Goal: Task Accomplishment & Management: Complete application form

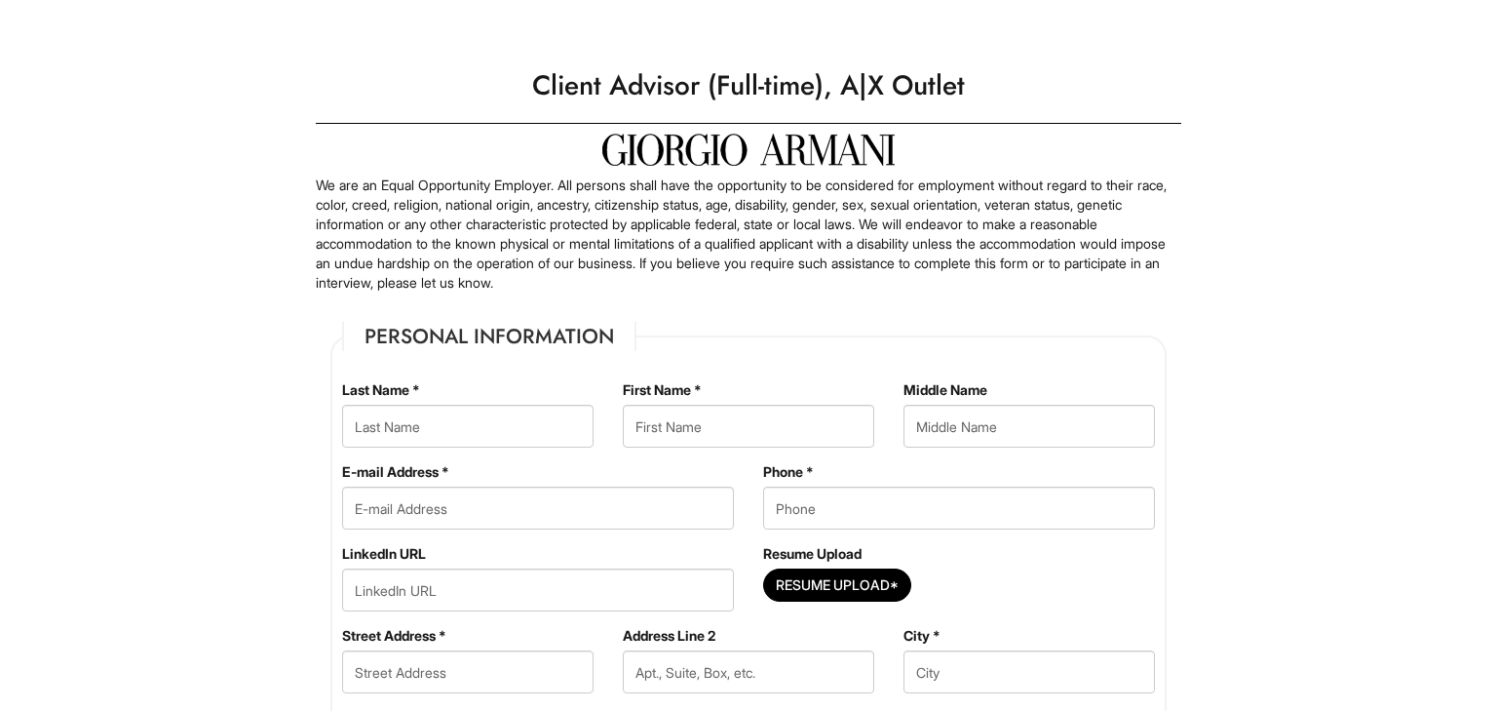
type Applied "[DATE]"
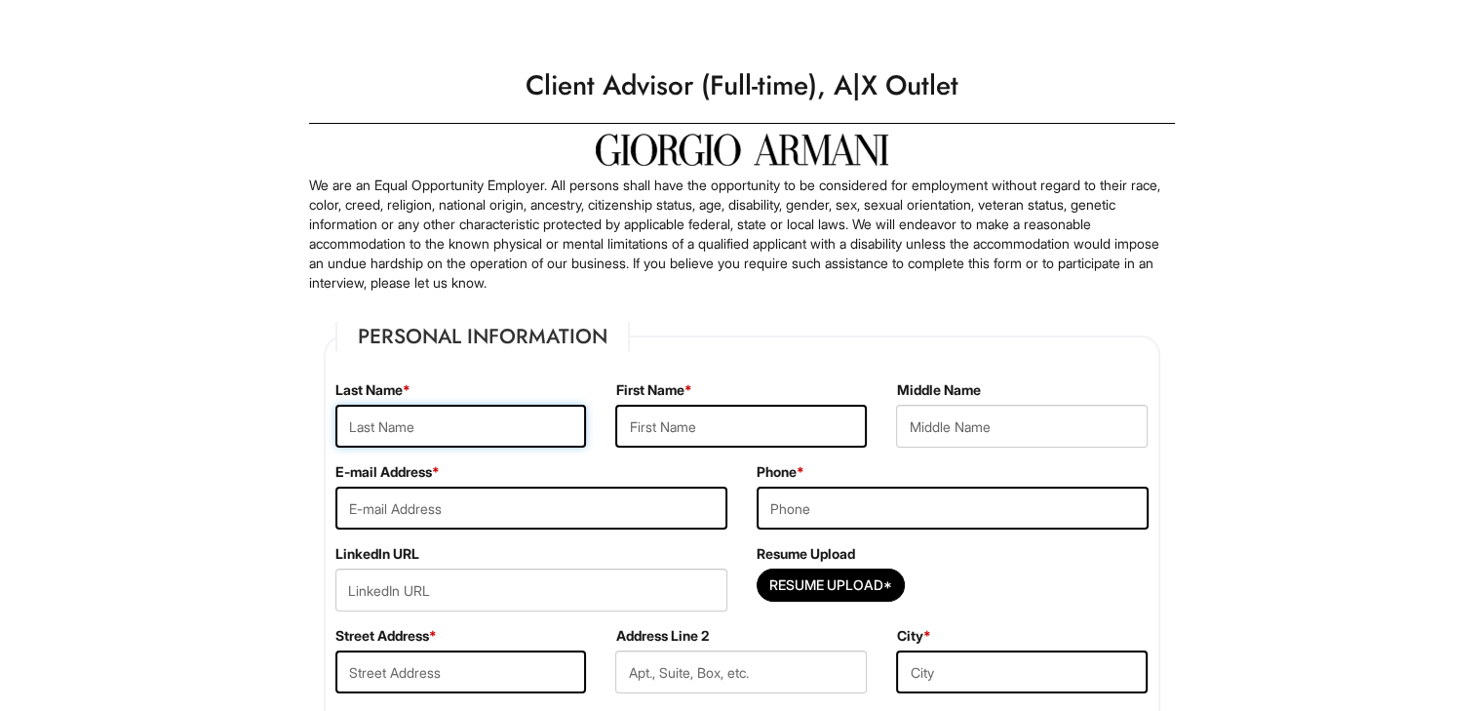
click at [559, 418] on input "text" at bounding box center [461, 426] width 252 height 43
type input "Yagual"
type input "[PERSON_NAME]"
type input "[EMAIL_ADDRESS][DOMAIN_NAME]"
type input "3217321366"
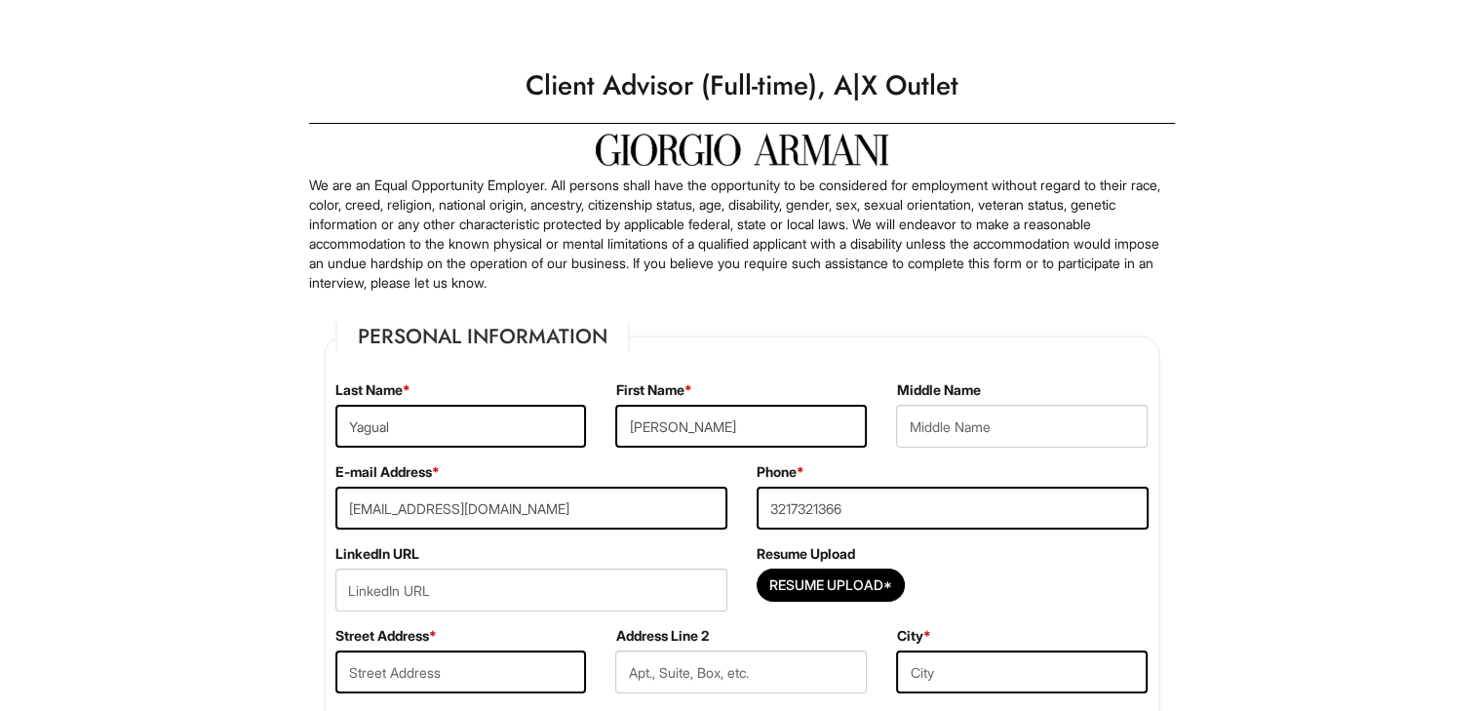
type input "[STREET_ADDRESS]"
type input "Clermont"
select select "FL"
type input "34714"
select select "[GEOGRAPHIC_DATA]"
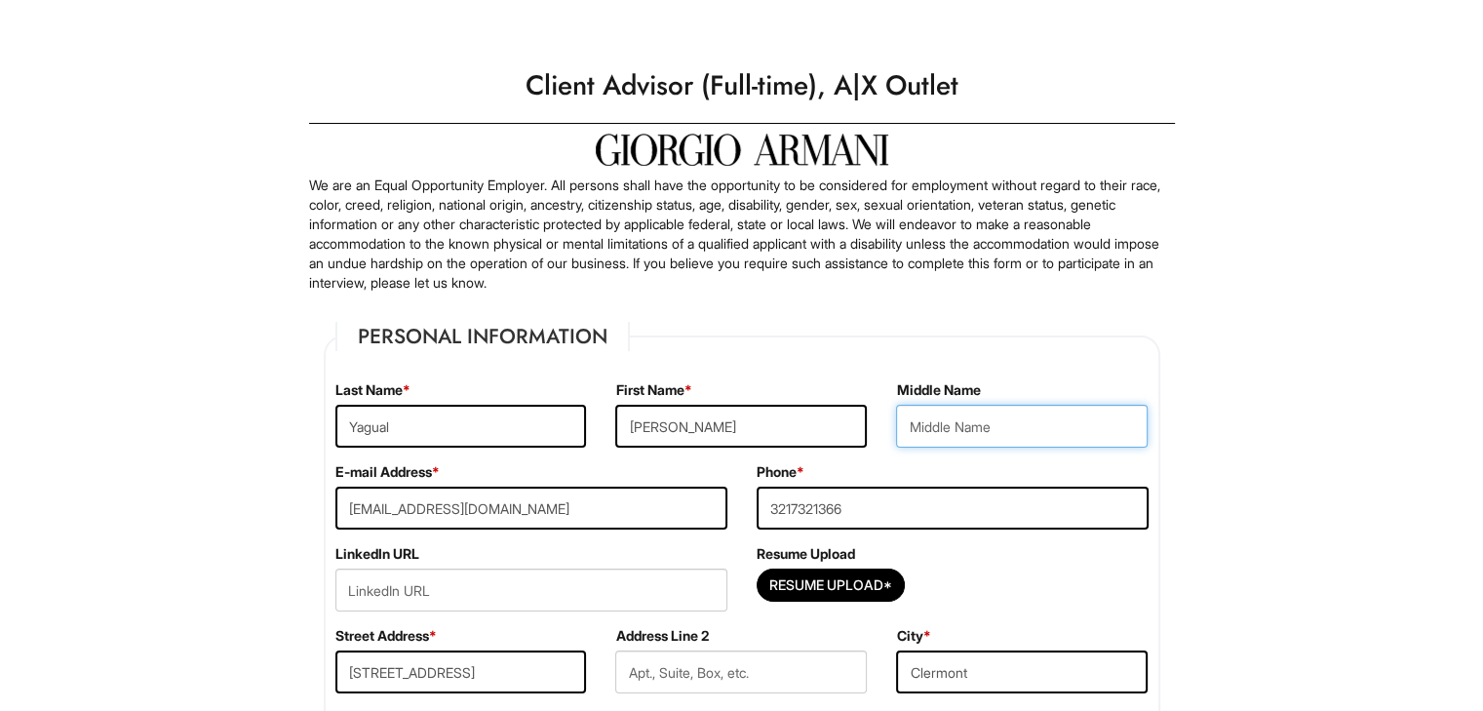
click at [944, 430] on input "text" at bounding box center [1022, 426] width 252 height 43
type input "E"
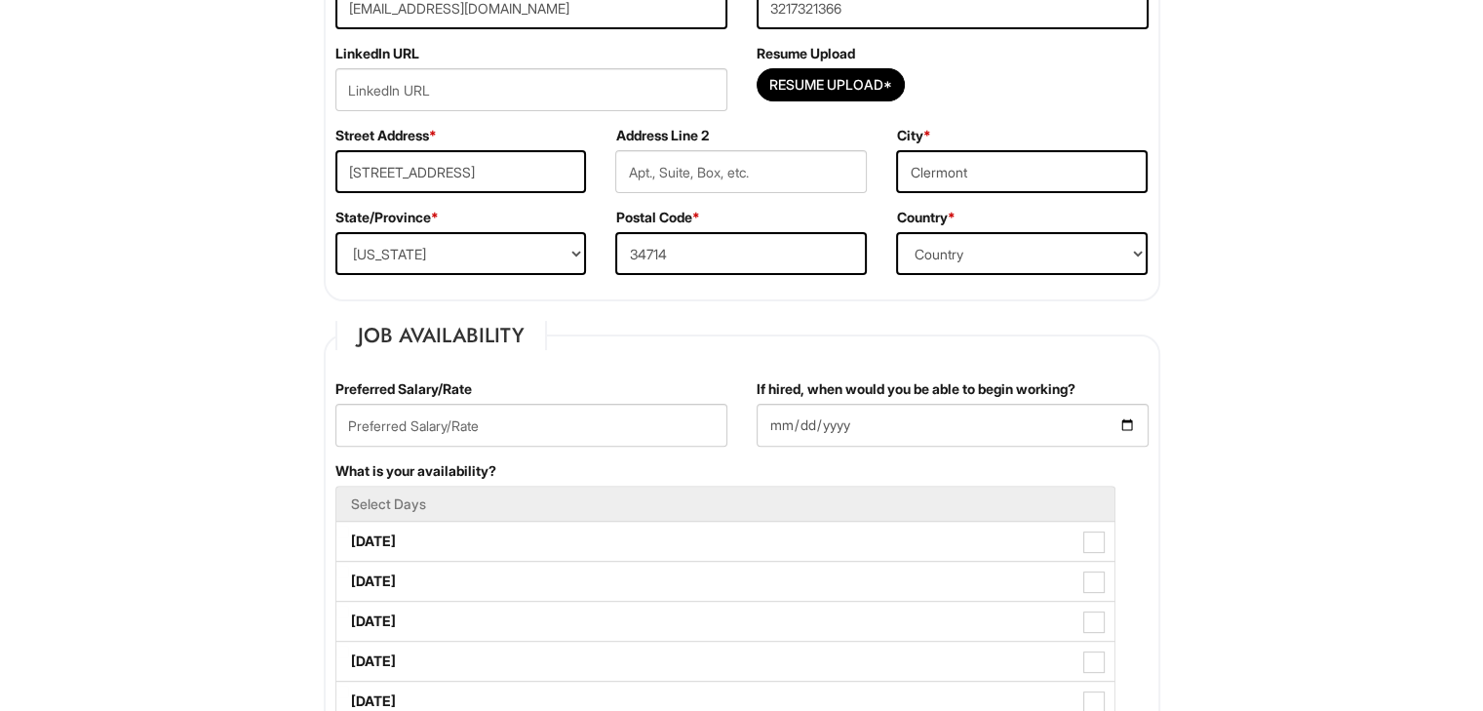
scroll to position [501, 0]
click at [623, 419] on input "text" at bounding box center [531, 424] width 392 height 43
type input "20 per hour"
click at [905, 407] on input "If hired, when would you be able to begin working?" at bounding box center [953, 424] width 392 height 43
click at [1119, 432] on input "If hired, when would you be able to begin working?" at bounding box center [953, 424] width 392 height 43
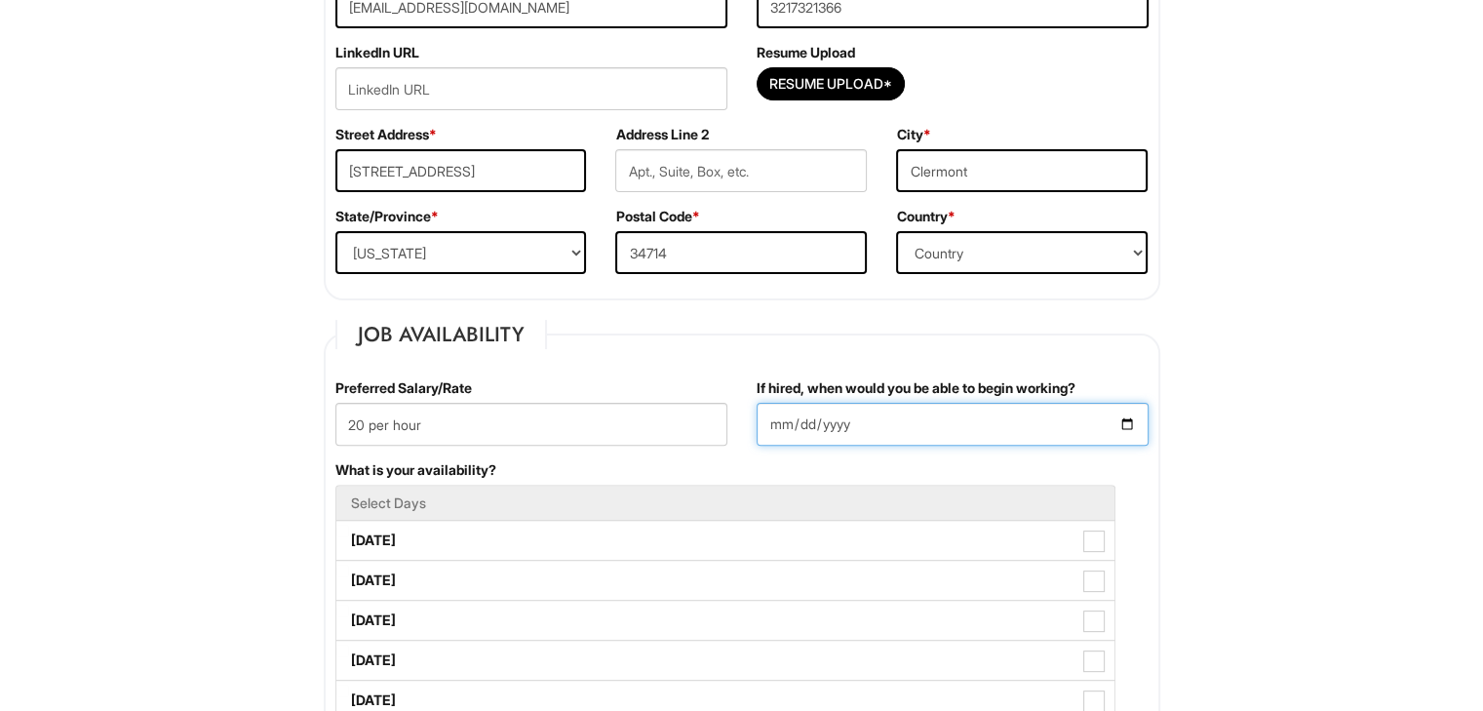
type input "[DATE]"
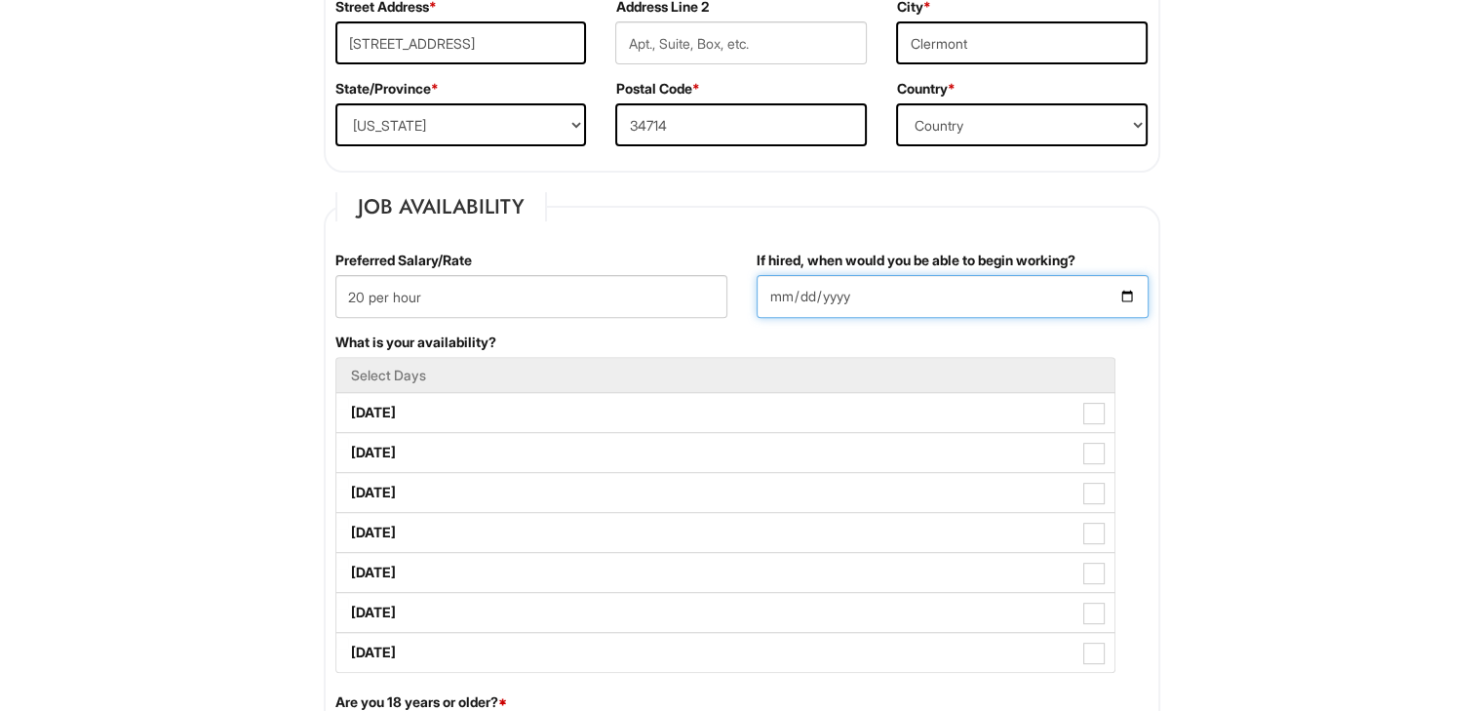
scroll to position [638, 0]
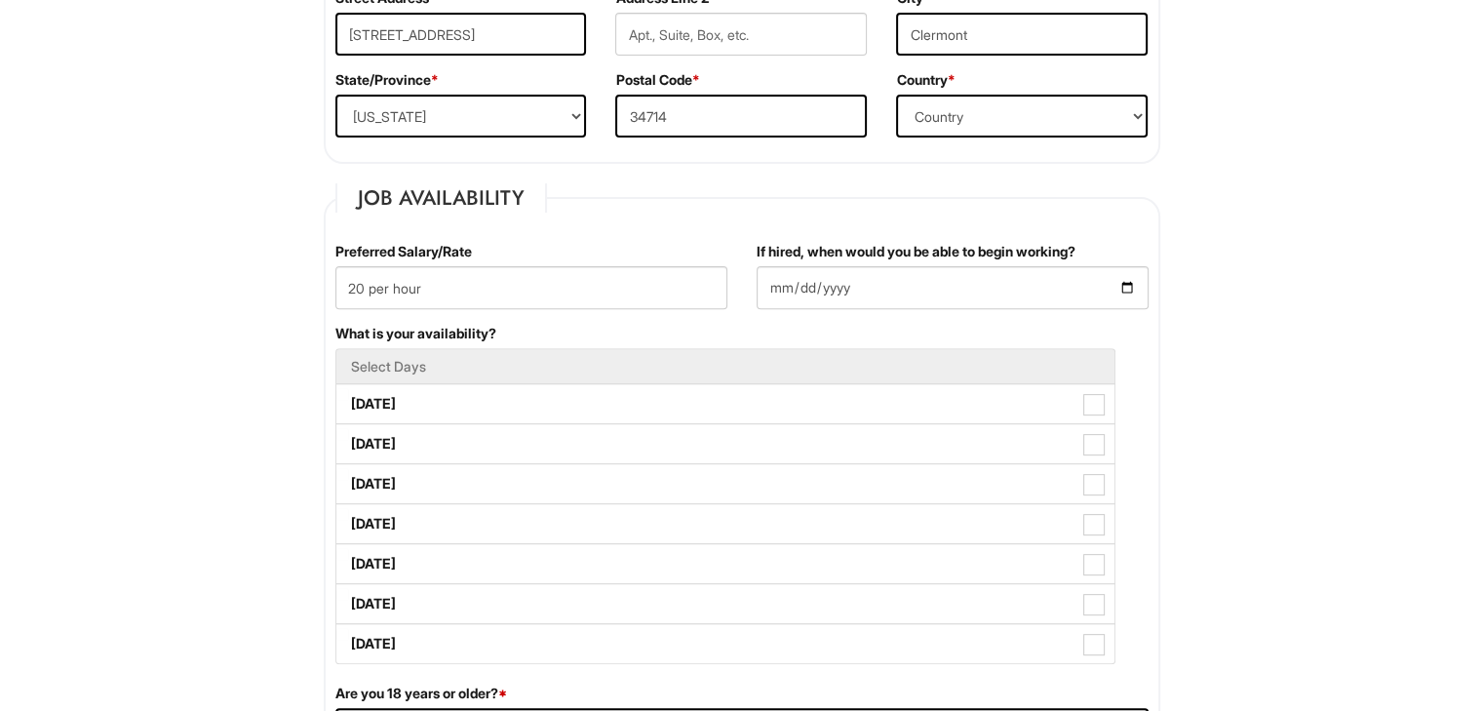
click at [602, 362] on h5 "Select Days" at bounding box center [725, 366] width 749 height 15
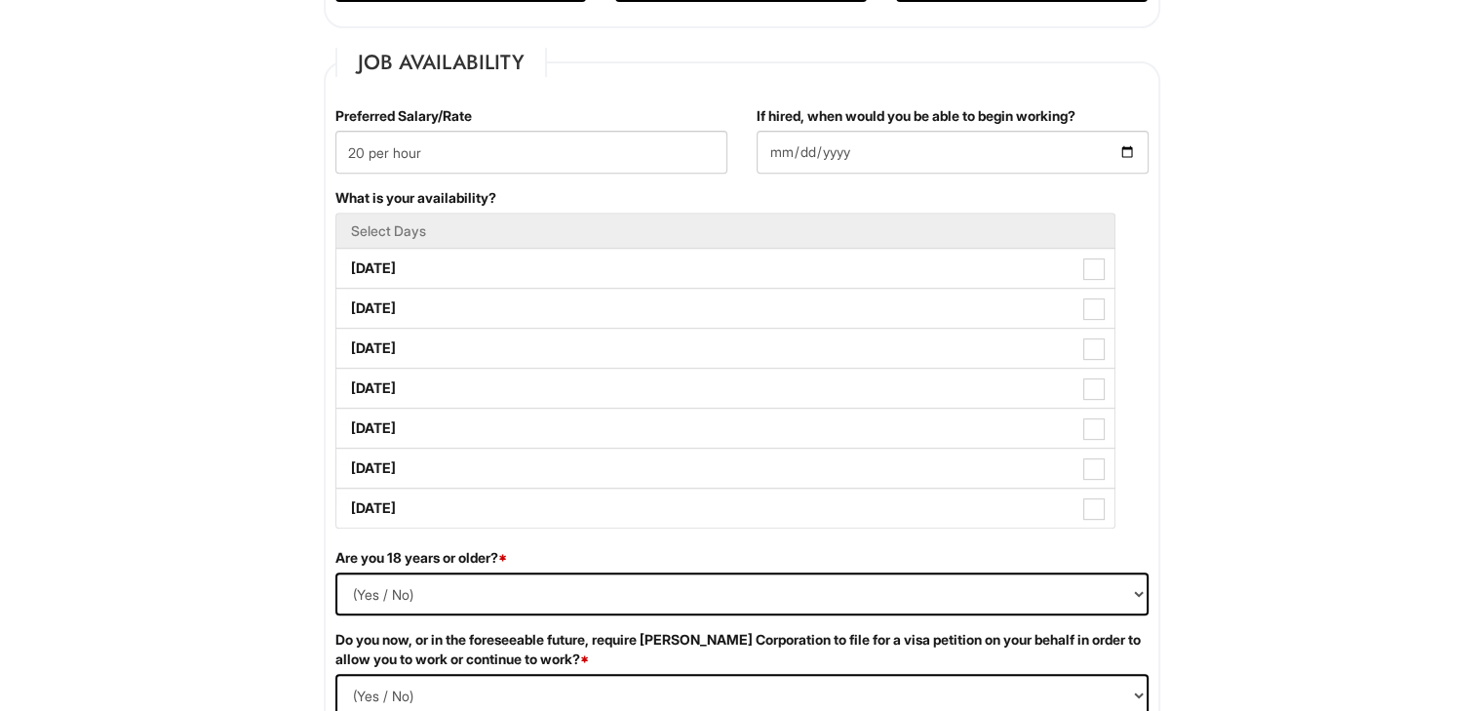
scroll to position [775, 0]
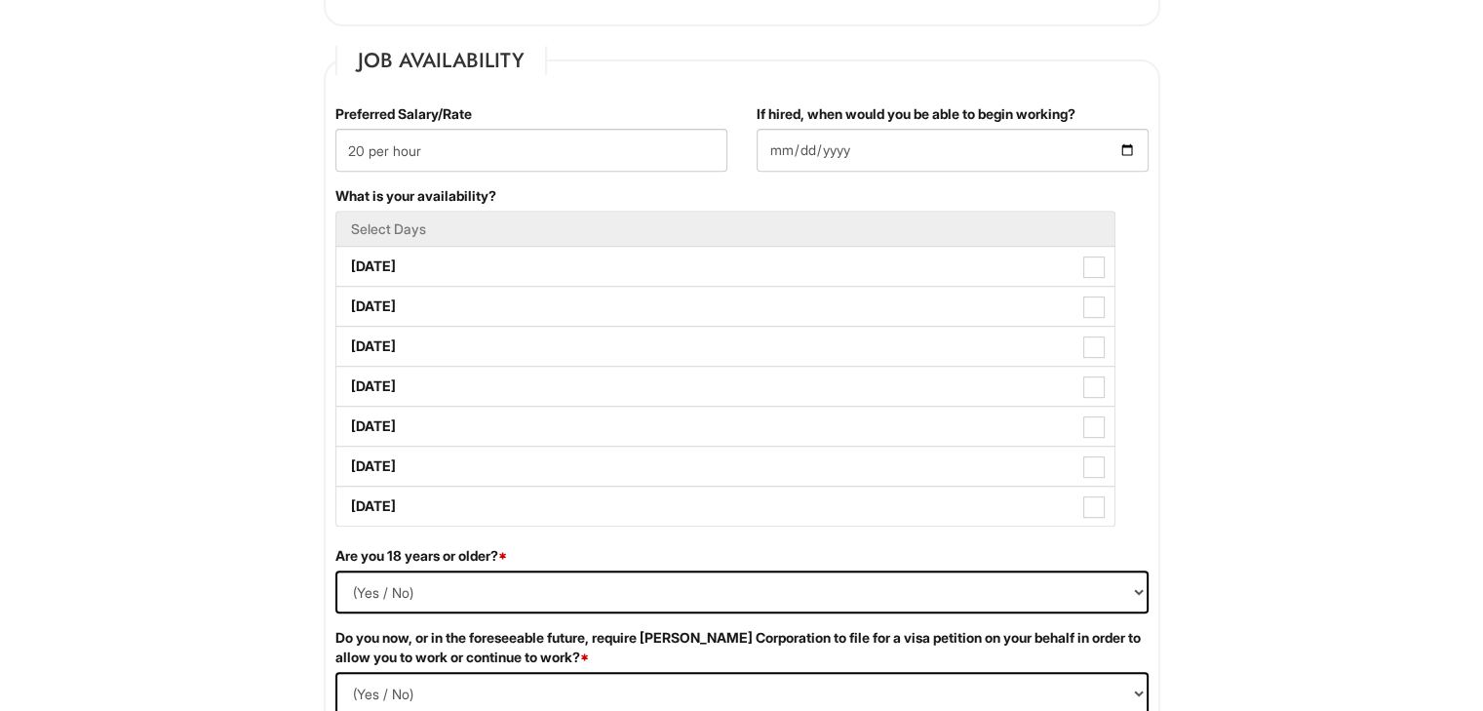
click at [516, 488] on label "[DATE]" at bounding box center [725, 505] width 778 height 39
click at [349, 490] on Available_Sunday "[DATE]" at bounding box center [342, 496] width 13 height 13
checkbox Available_Sunday "true"
click at [519, 470] on label "[DATE]" at bounding box center [725, 465] width 778 height 39
click at [349, 463] on Available_Saturday "[DATE]" at bounding box center [342, 456] width 13 height 13
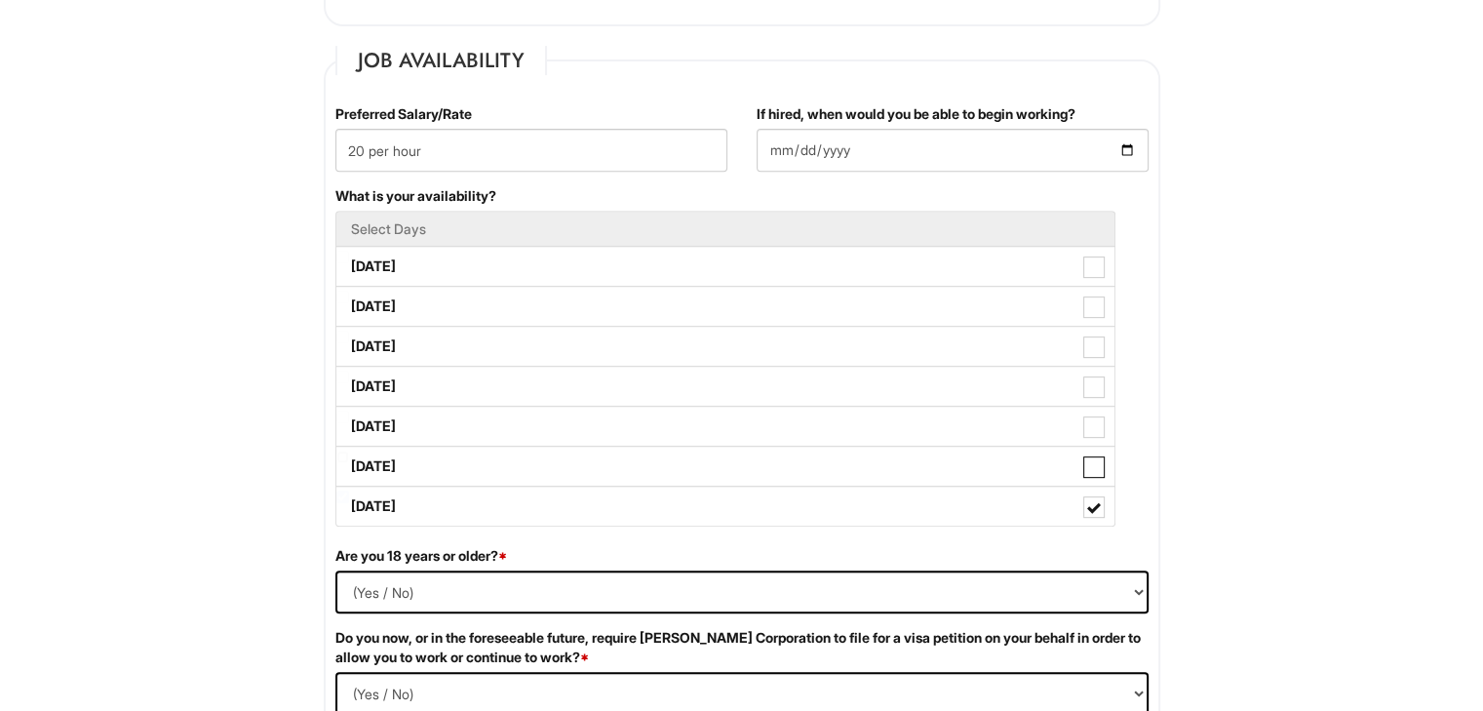
checkbox Available_Saturday "true"
click at [526, 411] on label "[DATE]" at bounding box center [725, 426] width 778 height 39
click at [349, 411] on Available_Friday "[DATE]" at bounding box center [342, 416] width 13 height 13
checkbox Available_Friday "true"
click at [535, 383] on label "[DATE]" at bounding box center [725, 386] width 778 height 39
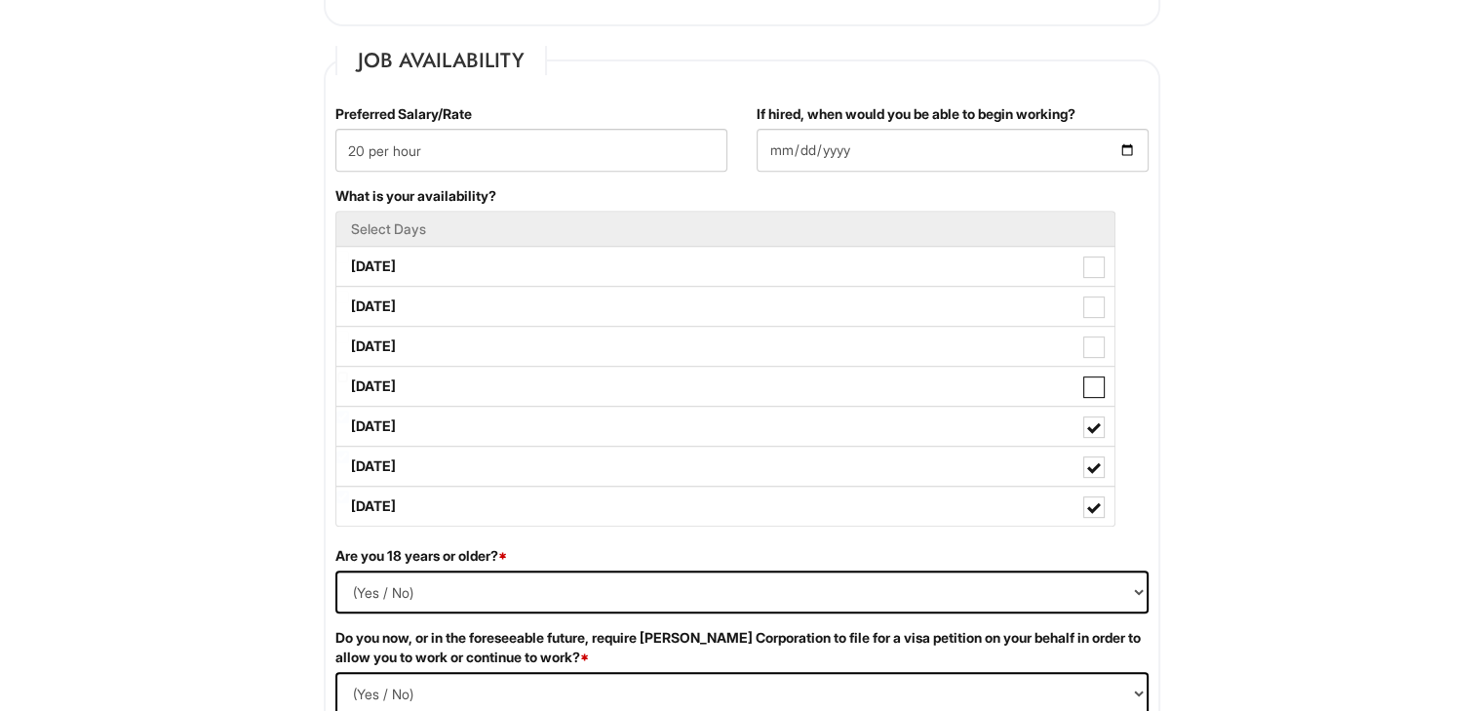
click at [349, 383] on Available_Thursday "[DATE]" at bounding box center [342, 376] width 13 height 13
checkbox Available_Thursday "true"
click at [538, 335] on label "[DATE]" at bounding box center [725, 346] width 778 height 39
click at [349, 335] on Available_Wednesday "[DATE]" at bounding box center [342, 336] width 13 height 13
checkbox Available_Wednesday "true"
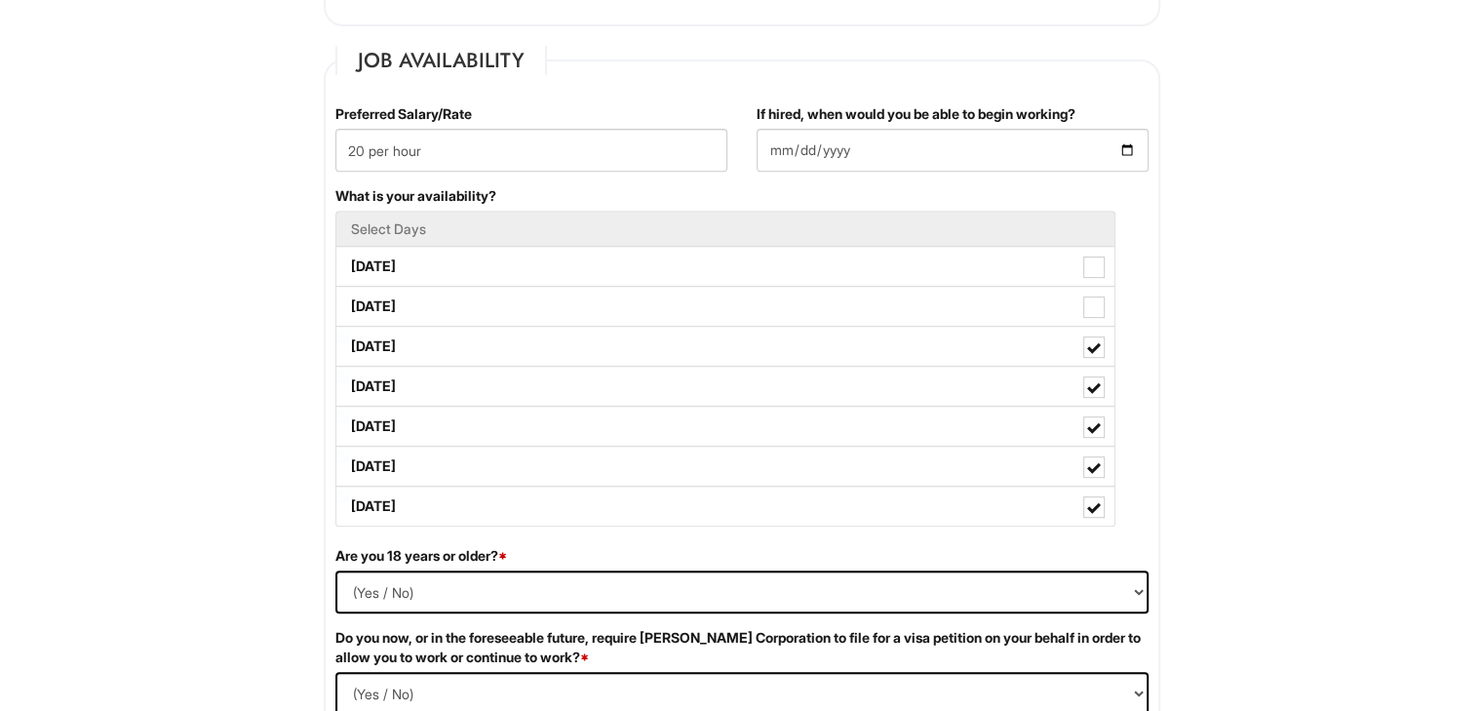
click at [536, 320] on label "[DATE]" at bounding box center [725, 306] width 778 height 39
click at [349, 303] on Available_Tuesday "[DATE]" at bounding box center [342, 297] width 13 height 13
checkbox Available_Tuesday "true"
click at [554, 273] on label "[DATE]" at bounding box center [725, 266] width 778 height 39
click at [349, 263] on Available_Monday "[DATE]" at bounding box center [342, 257] width 13 height 13
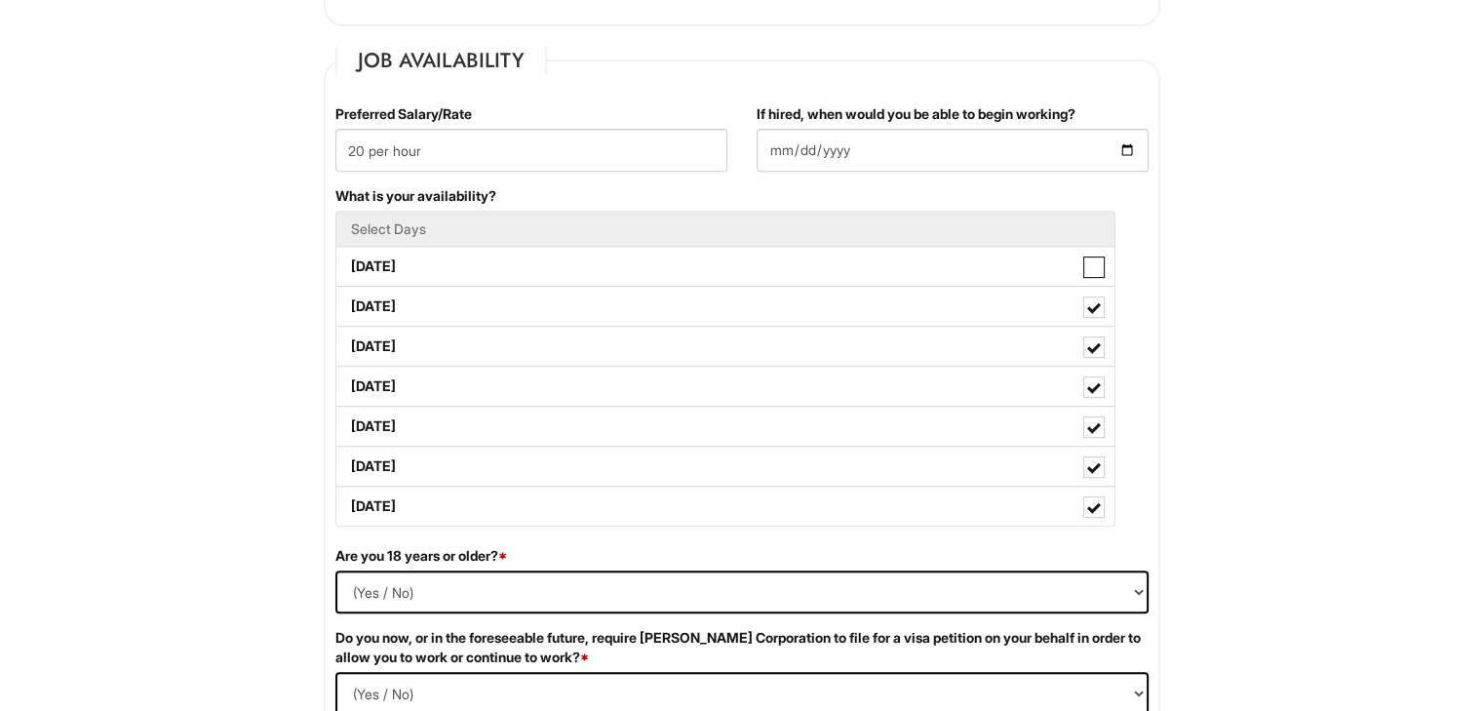
checkbox Available_Monday "true"
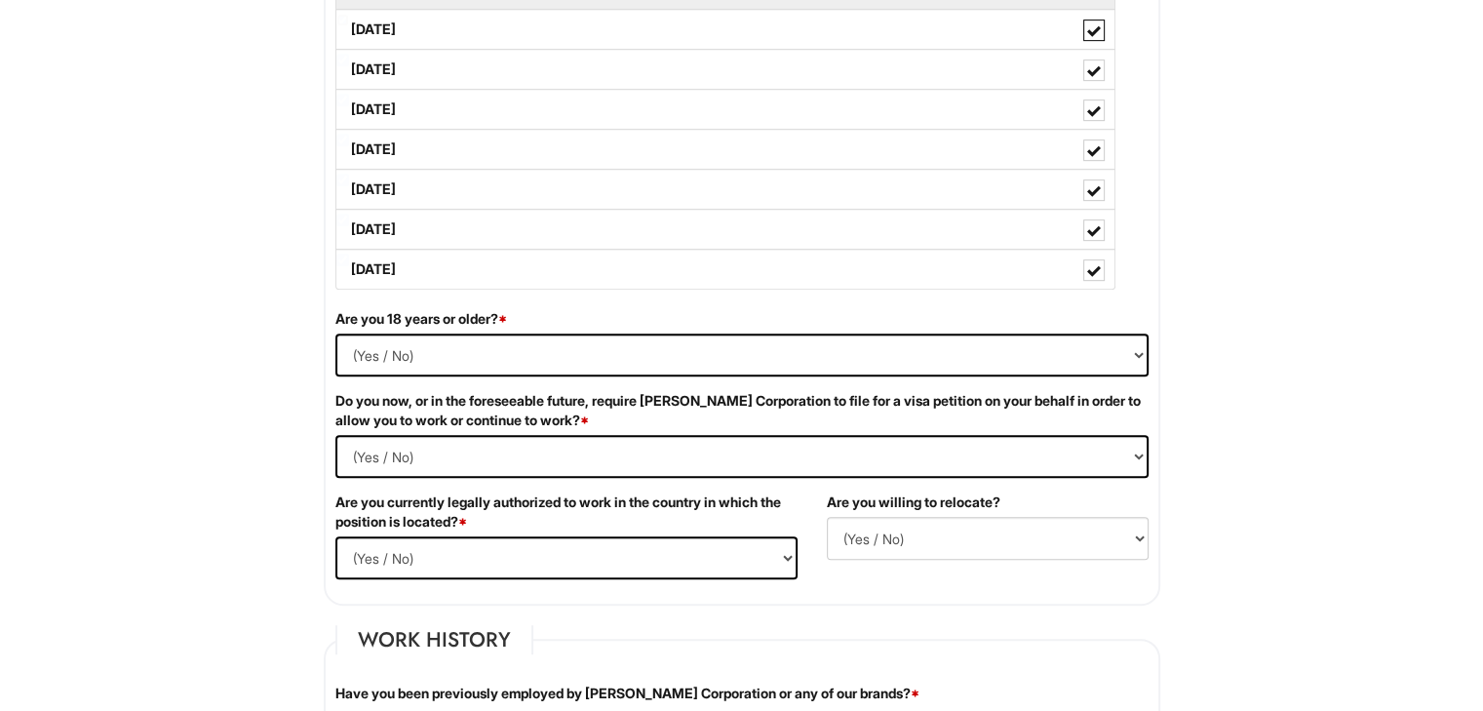
scroll to position [1021, 0]
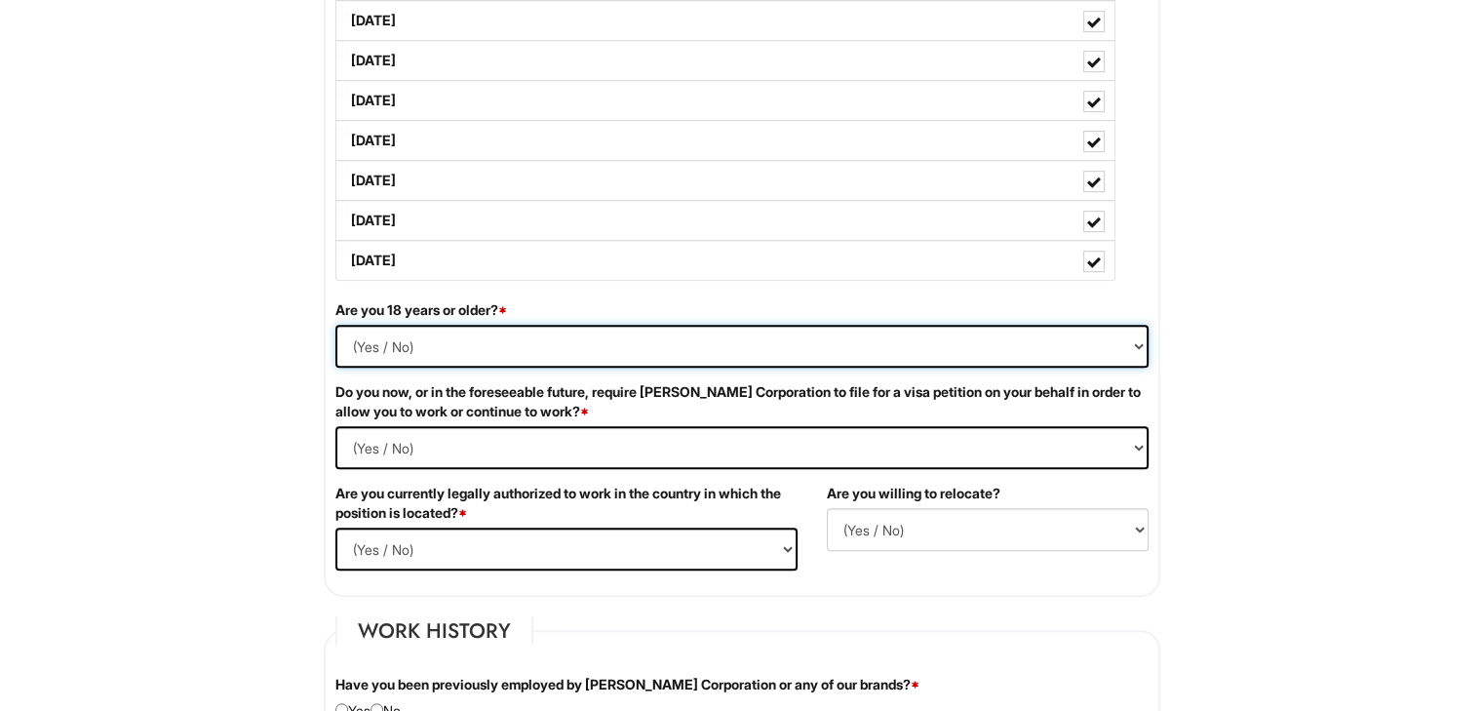
click at [480, 341] on select "(Yes / No) Yes No" at bounding box center [741, 346] width 813 height 43
select select "Yes"
click at [335, 325] on select "(Yes / No) Yes No" at bounding box center [741, 346] width 813 height 43
click at [427, 435] on Required "(Yes / No) Yes No" at bounding box center [741, 447] width 813 height 43
select Required "No"
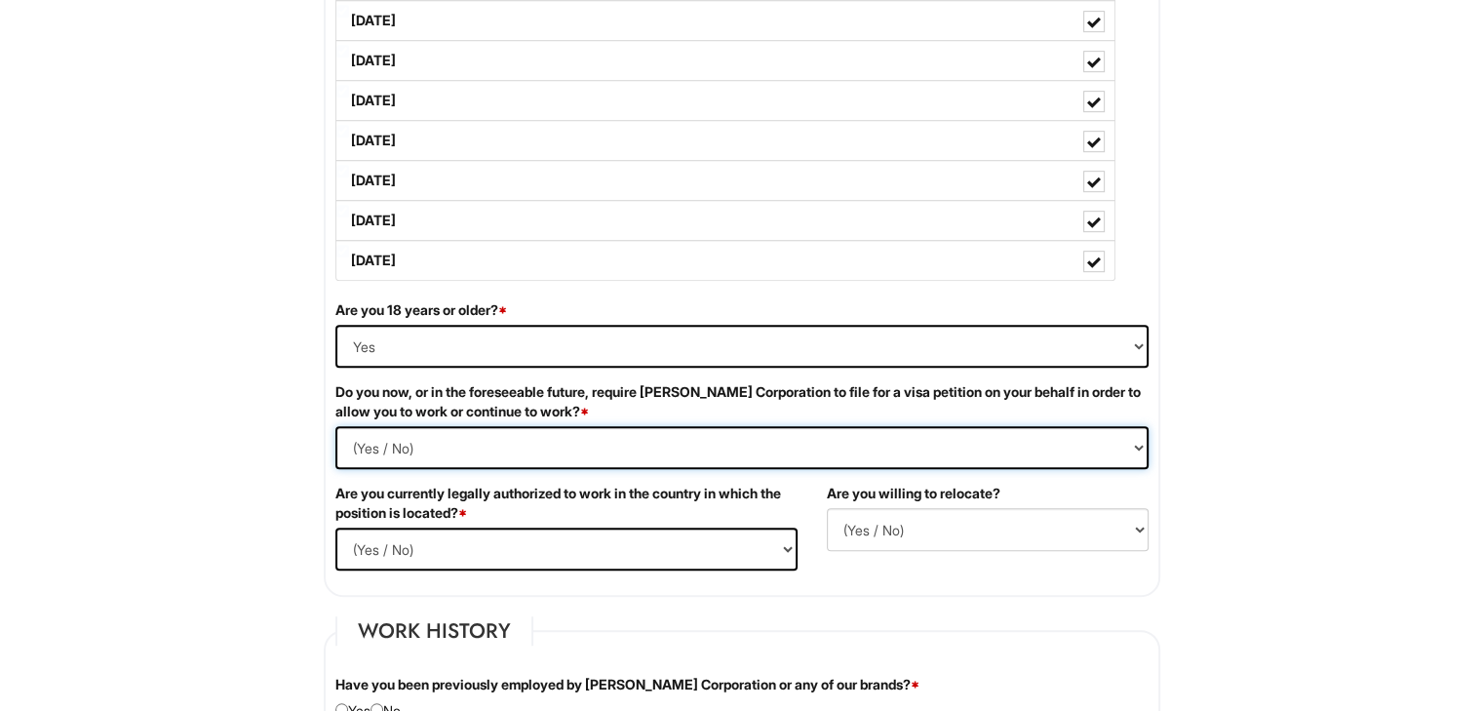
click at [335, 426] on Required "(Yes / No) Yes No" at bounding box center [741, 447] width 813 height 43
click at [565, 549] on select "(Yes / No) Yes No" at bounding box center [566, 548] width 462 height 43
select select "Yes"
click at [335, 527] on select "(Yes / No) Yes No" at bounding box center [566, 548] width 462 height 43
click at [908, 527] on select "(Yes / No) No Yes" at bounding box center [988, 529] width 322 height 43
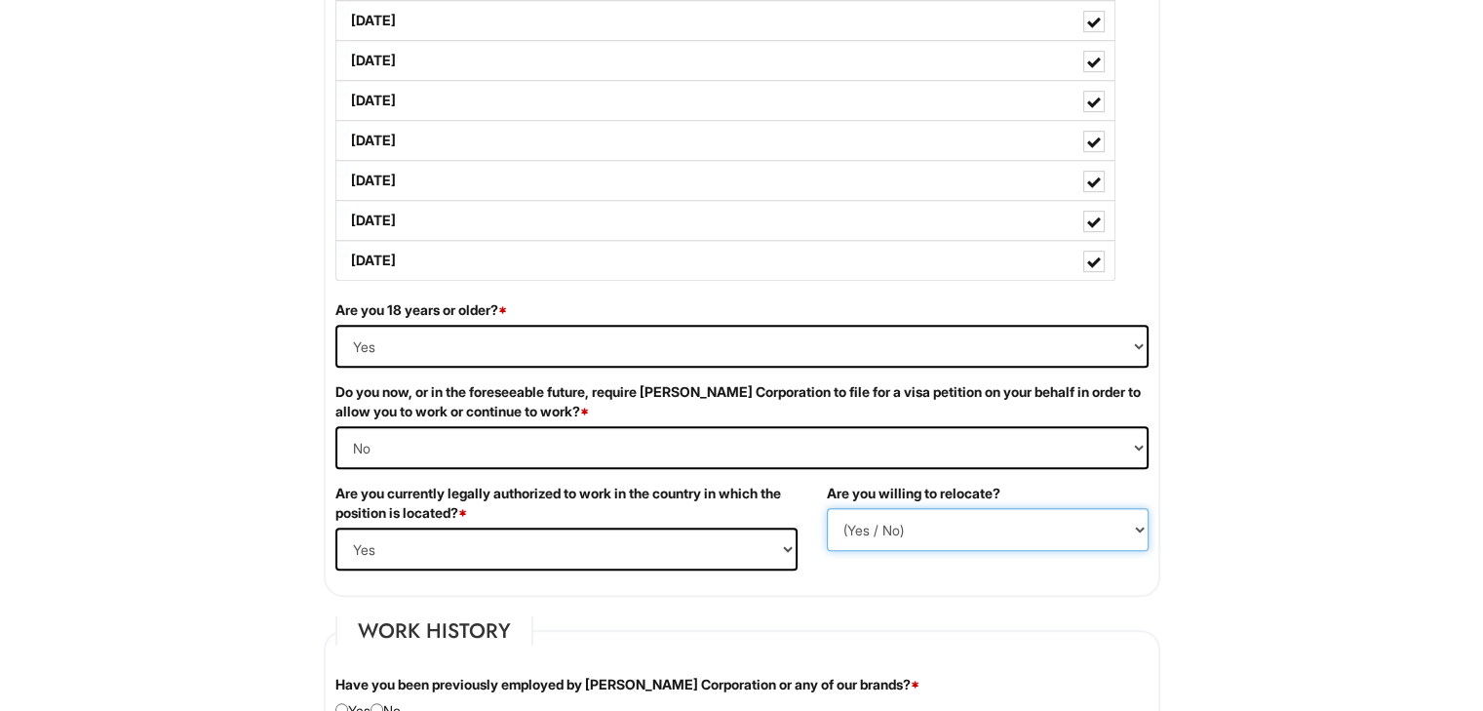
select select "Y"
click at [827, 508] on select "(Yes / No) No Yes" at bounding box center [988, 529] width 322 height 43
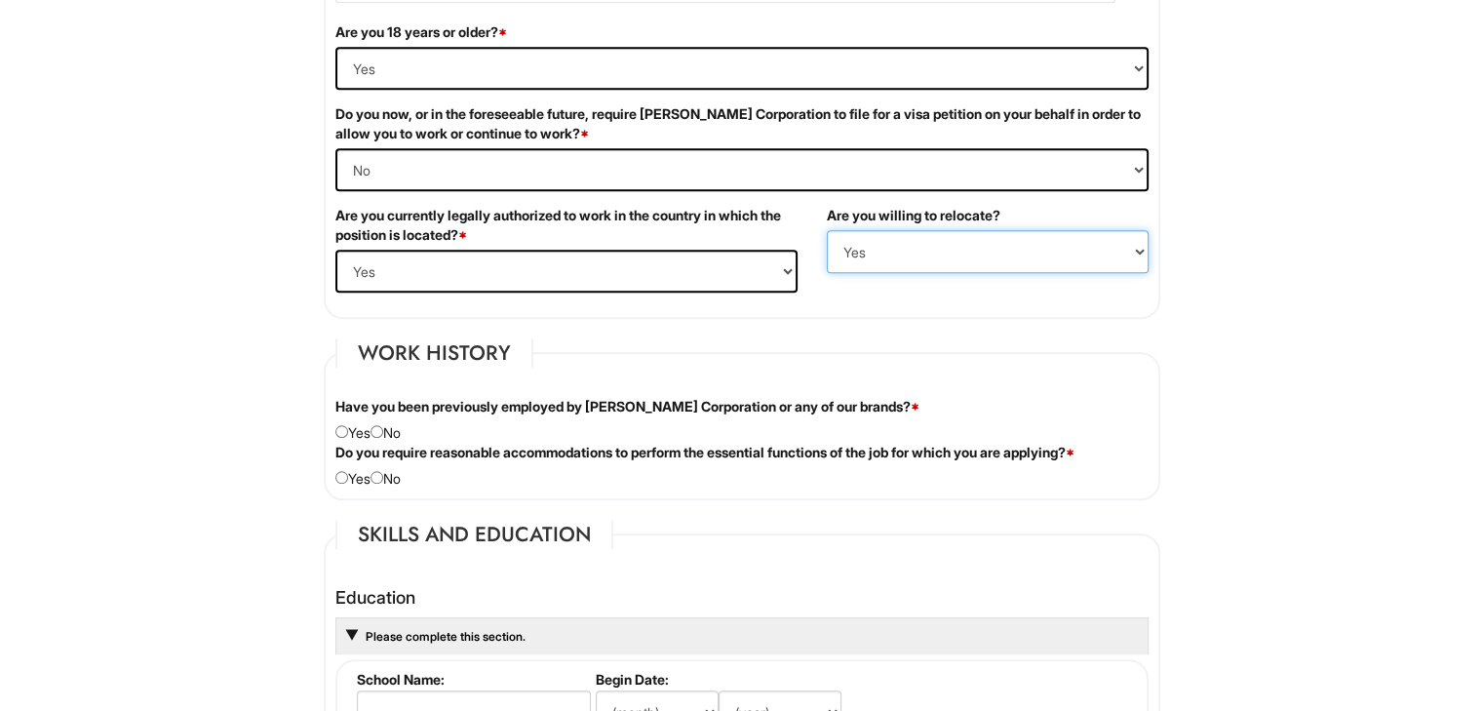
scroll to position [1301, 0]
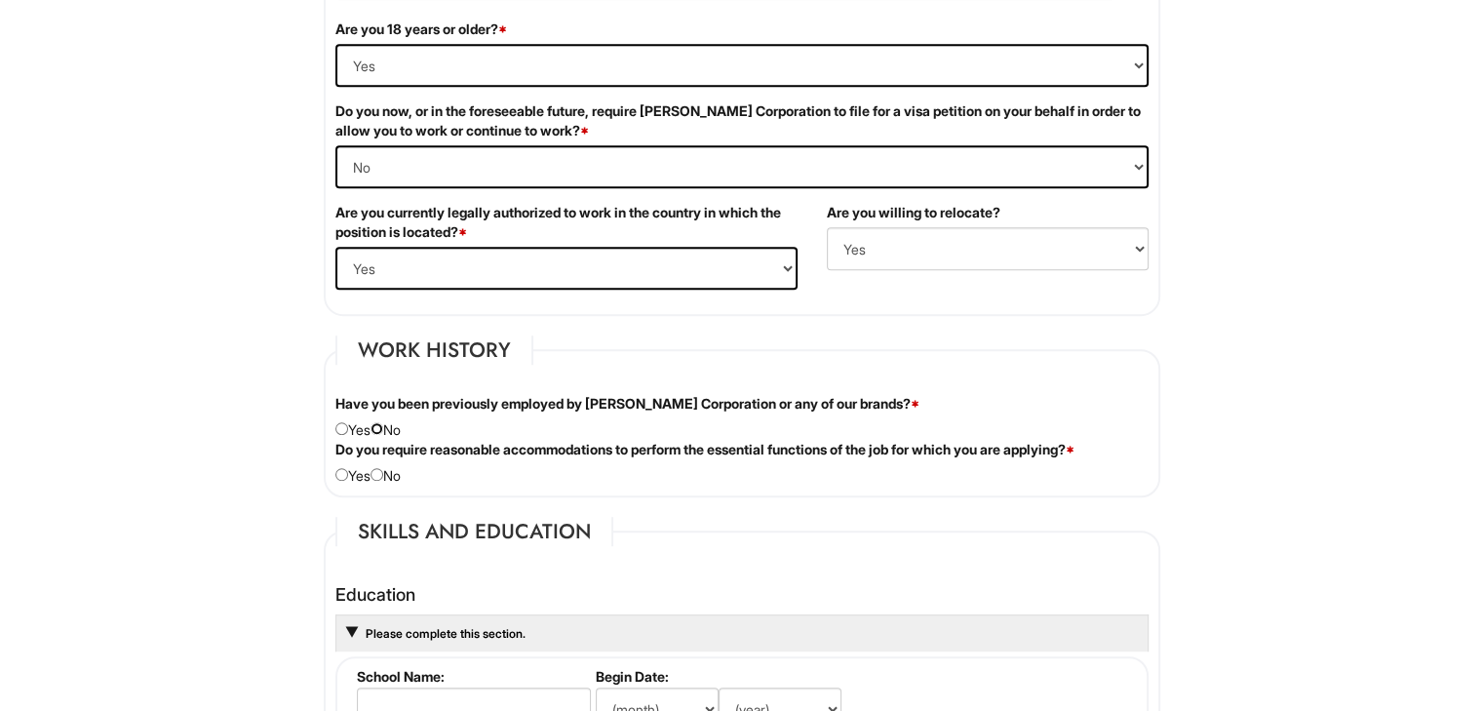
click at [383, 424] on input "radio" at bounding box center [376, 428] width 13 height 13
radio input "true"
click at [383, 470] on input "radio" at bounding box center [376, 474] width 13 height 13
radio input "true"
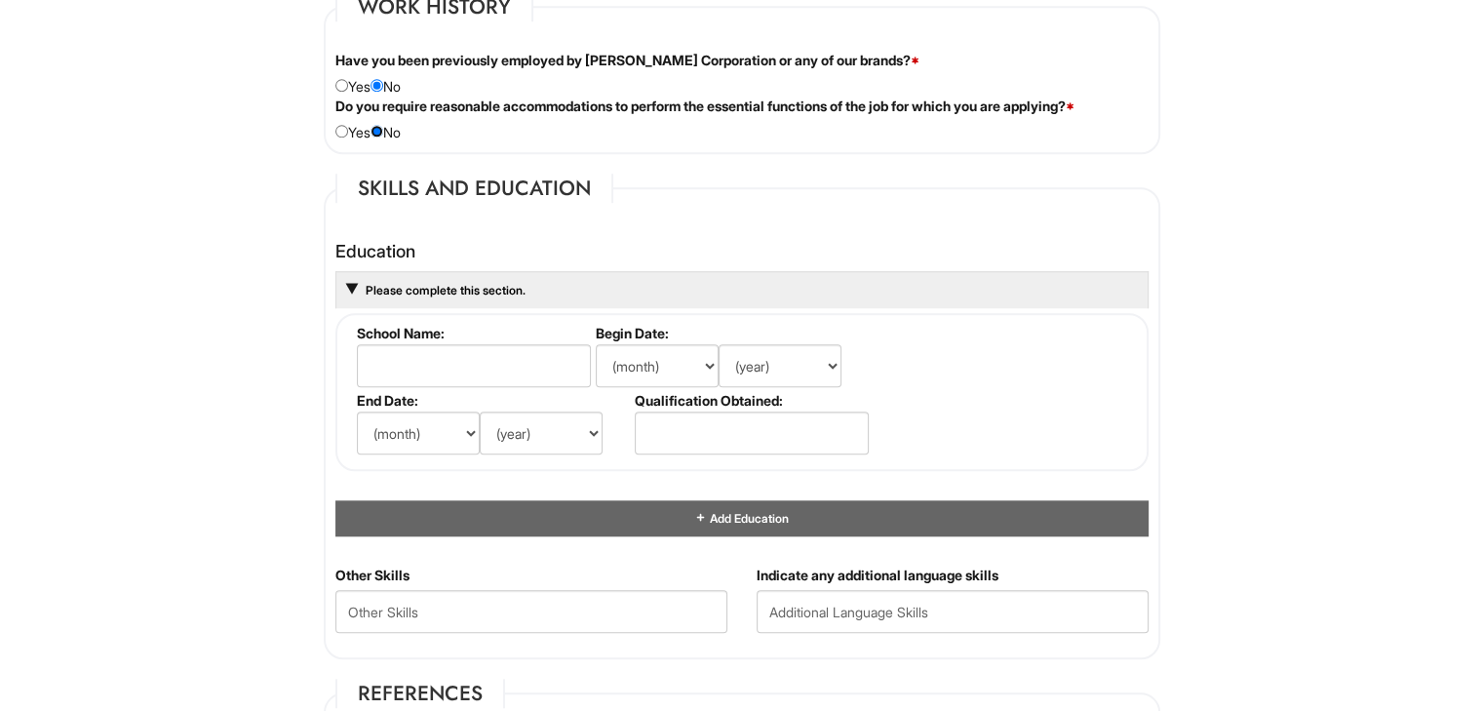
scroll to position [1646, 0]
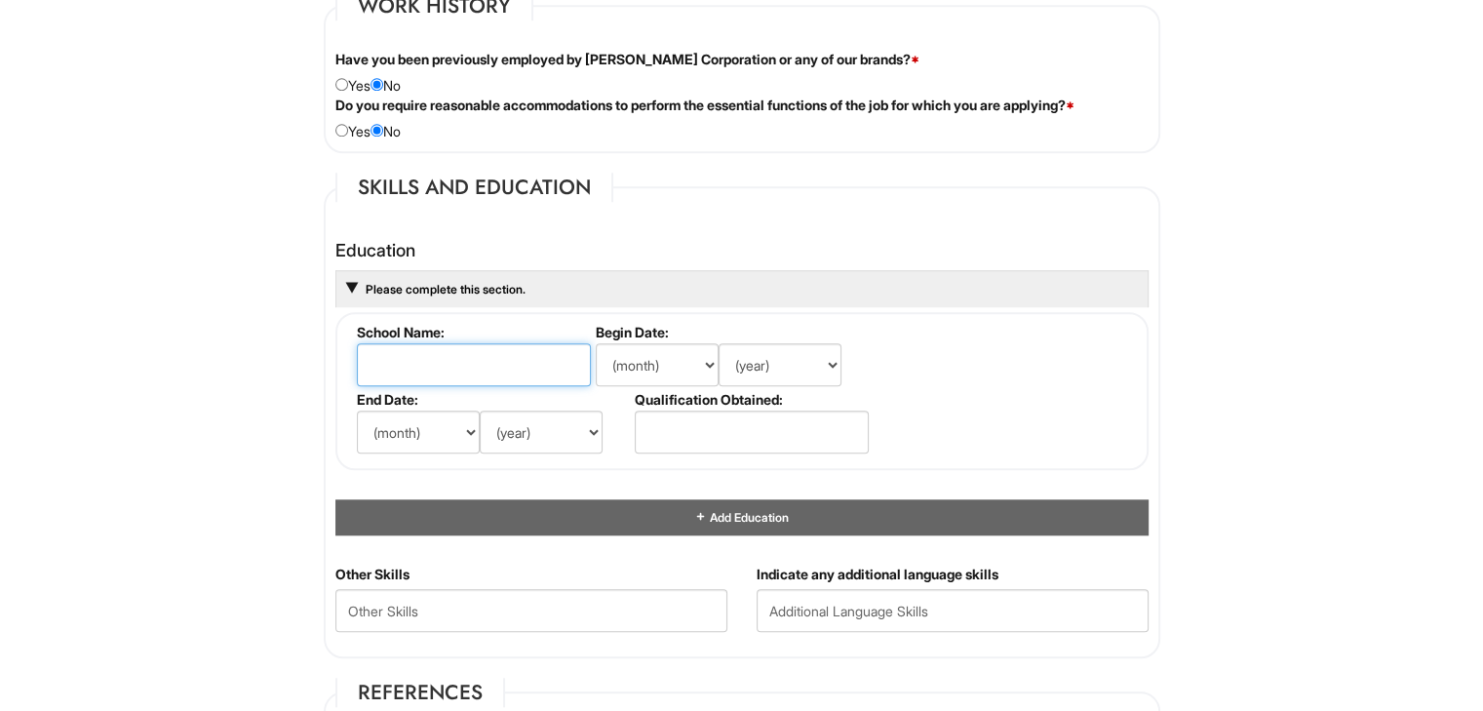
click at [501, 360] on input "text" at bounding box center [474, 364] width 234 height 43
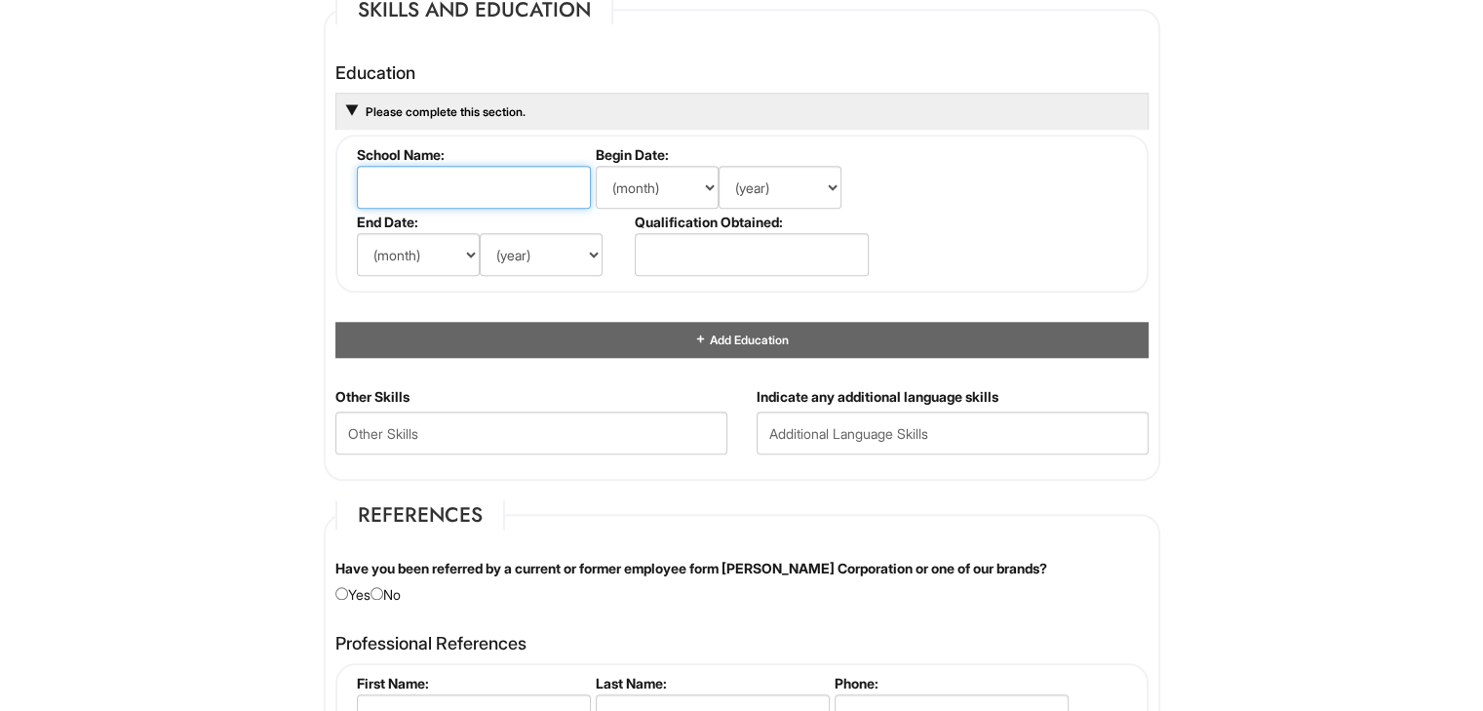
scroll to position [1824, 0]
click at [544, 341] on div "Add Education" at bounding box center [741, 339] width 813 height 36
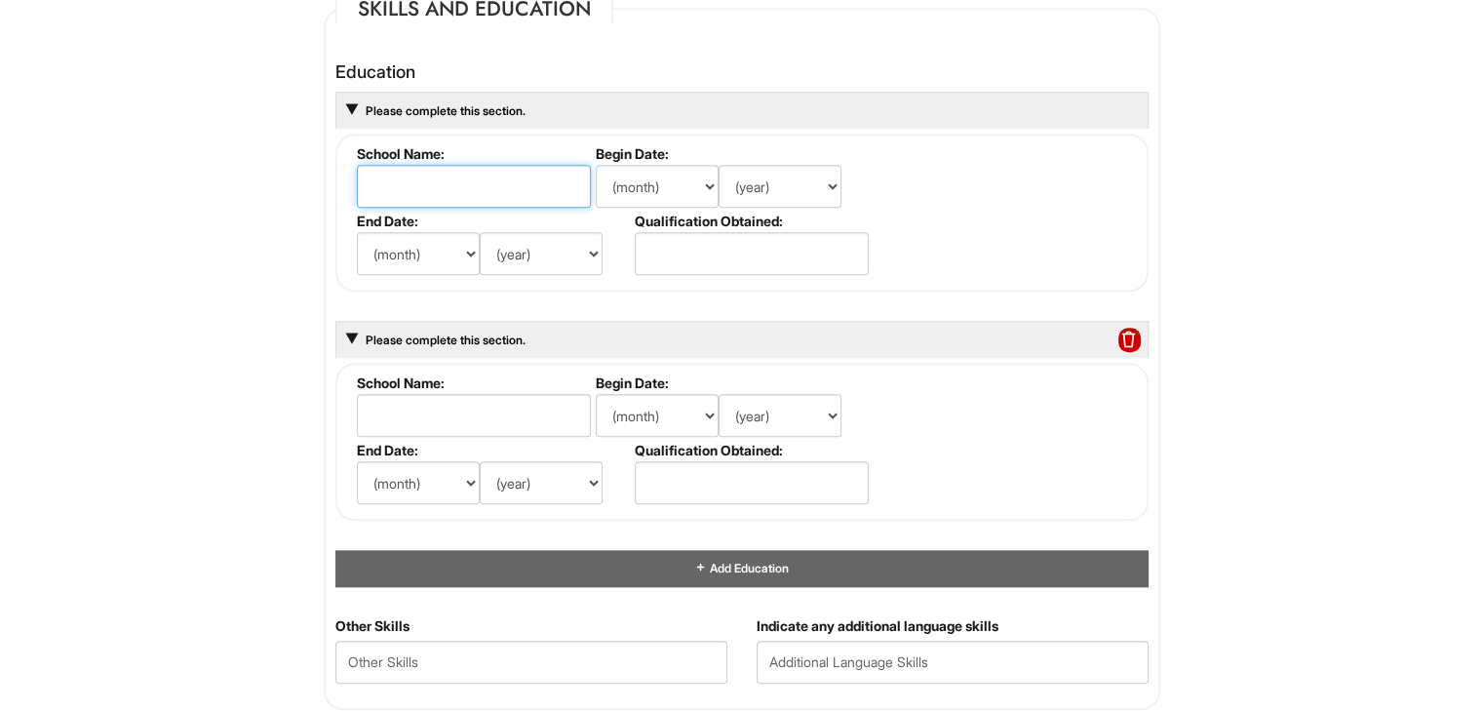
click at [503, 186] on input "text" at bounding box center [474, 186] width 234 height 43
type input "Valencia collage"
click at [703, 178] on select "(month) Jan Feb Mar Apr May Jun [DATE] Aug Sep Oct Nov Dec" at bounding box center [657, 186] width 123 height 43
select select "5"
click at [596, 165] on select "(month) Jan Feb Mar Apr May Jun [DATE] Aug Sep Oct Nov Dec" at bounding box center [657, 186] width 123 height 43
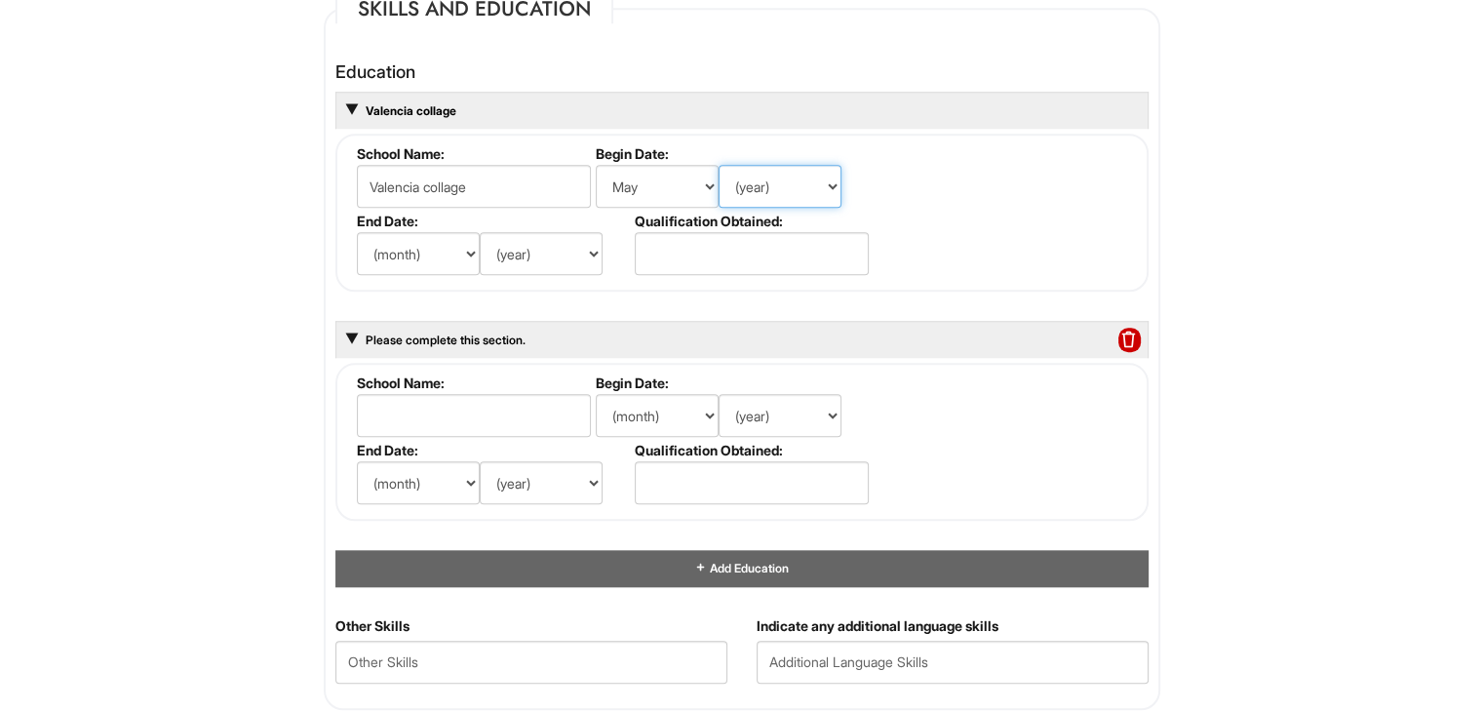
click at [834, 177] on select "(year) 2029 2028 2027 2026 2025 2024 2023 2022 2021 2020 2019 2018 2017 2016 20…" at bounding box center [779, 186] width 123 height 43
select select "2021"
click at [718, 165] on select "(year) 2029 2028 2027 2026 2025 2024 2023 2022 2021 2020 2019 2018 2017 2016 20…" at bounding box center [779, 186] width 123 height 43
click at [446, 242] on select "(month) Jan Feb Mar Apr May Jun [DATE] Aug Sep Oct Nov Dec" at bounding box center [418, 253] width 123 height 43
select select "12"
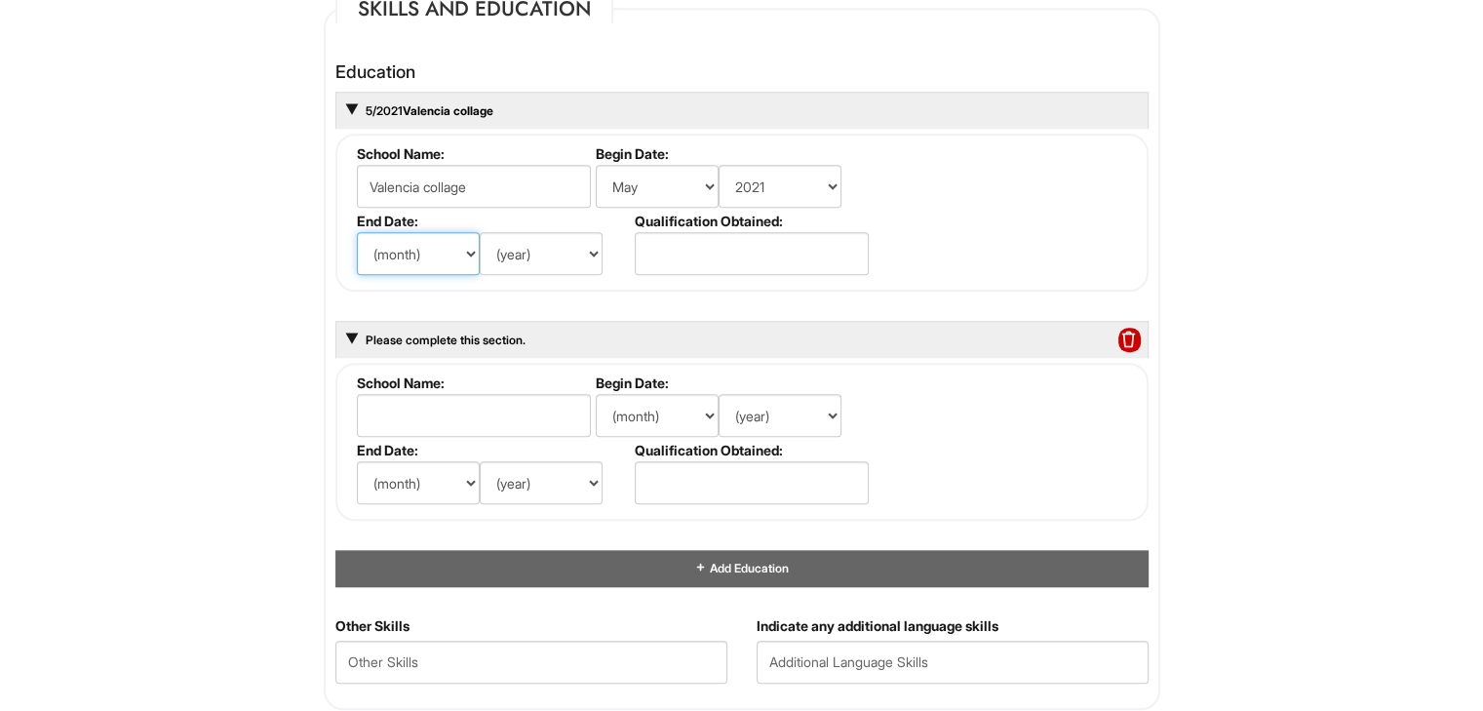
click at [357, 232] on select "(month) Jan Feb Mar Apr May Jun [DATE] Aug Sep Oct Nov Dec" at bounding box center [418, 253] width 123 height 43
click at [577, 250] on select "(year) 2029 2028 2027 2026 2025 2024 2023 2022 2021 2020 2019 2018 2017 2016 20…" at bounding box center [541, 253] width 123 height 43
click at [480, 232] on select "(year) 2029 2028 2027 2026 2025 2024 2023 2022 2021 2020 2019 2018 2017 2016 20…" at bounding box center [541, 253] width 123 height 43
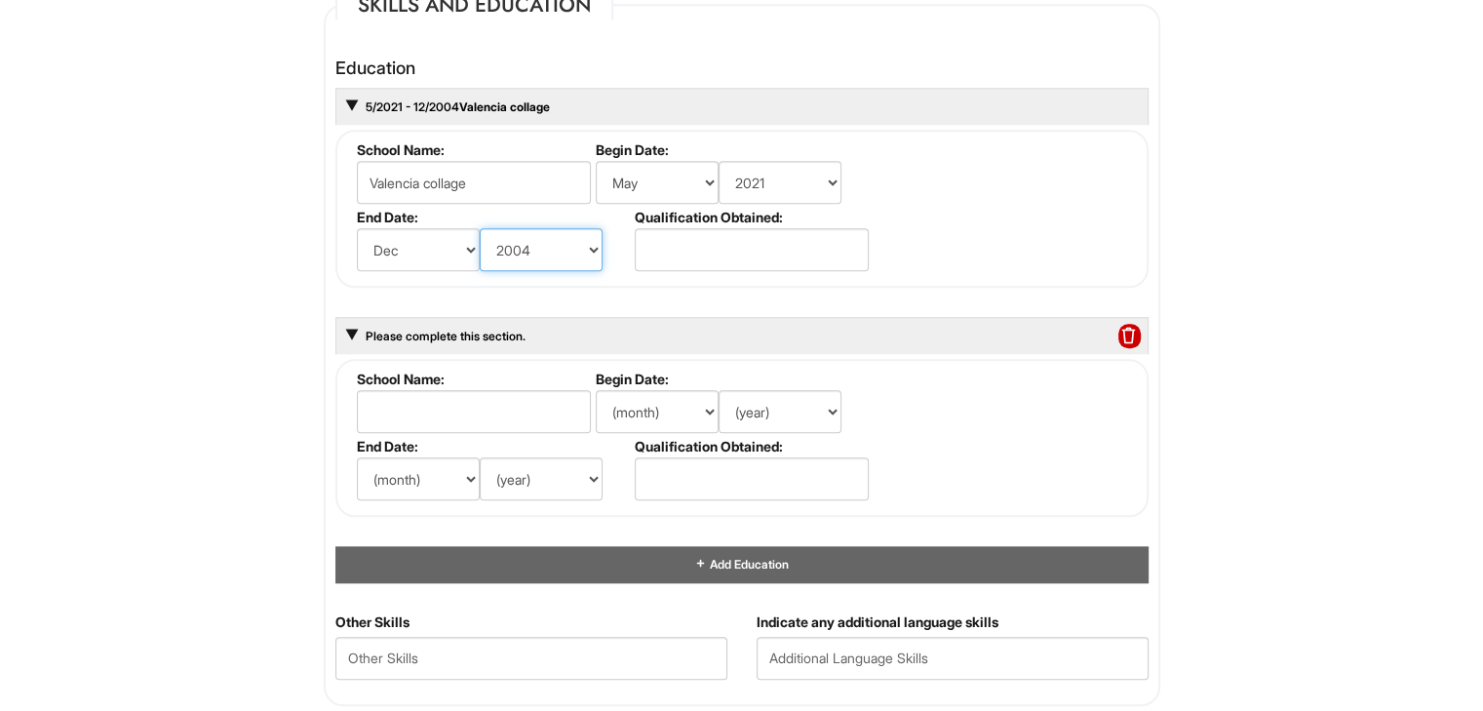
click at [572, 245] on select "(year) 2029 2028 2027 2026 2025 2024 2023 2022 2021 2020 2019 2018 2017 2016 20…" at bounding box center [541, 249] width 123 height 43
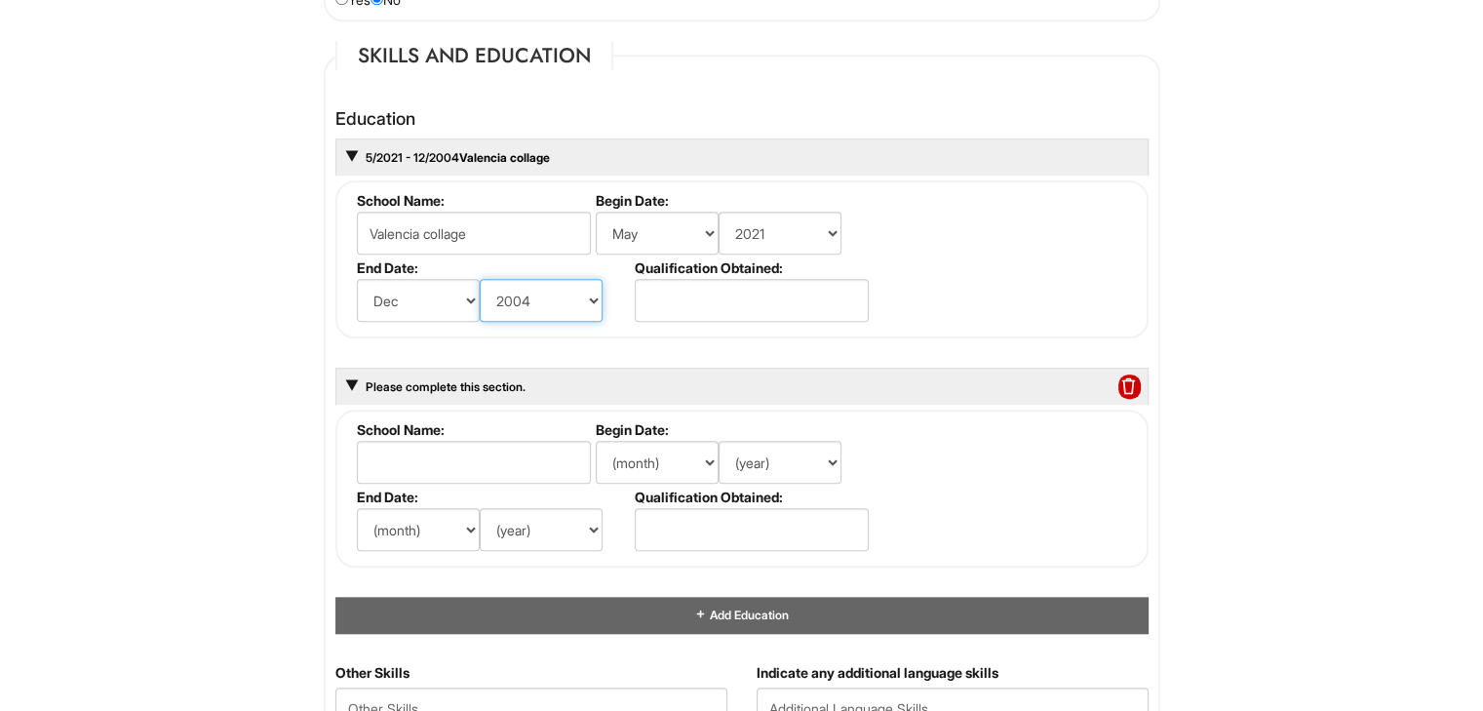
click at [585, 288] on select "(year) 2029 2028 2027 2026 2025 2024 2023 2022 2021 2020 2019 2018 2017 2016 20…" at bounding box center [541, 300] width 123 height 43
select select "2024"
click at [480, 279] on select "(year) 2029 2028 2027 2026 2025 2024 2023 2022 2021 2020 2019 2018 2017 2016 20…" at bounding box center [541, 300] width 123 height 43
click at [770, 290] on input "text" at bounding box center [752, 300] width 234 height 43
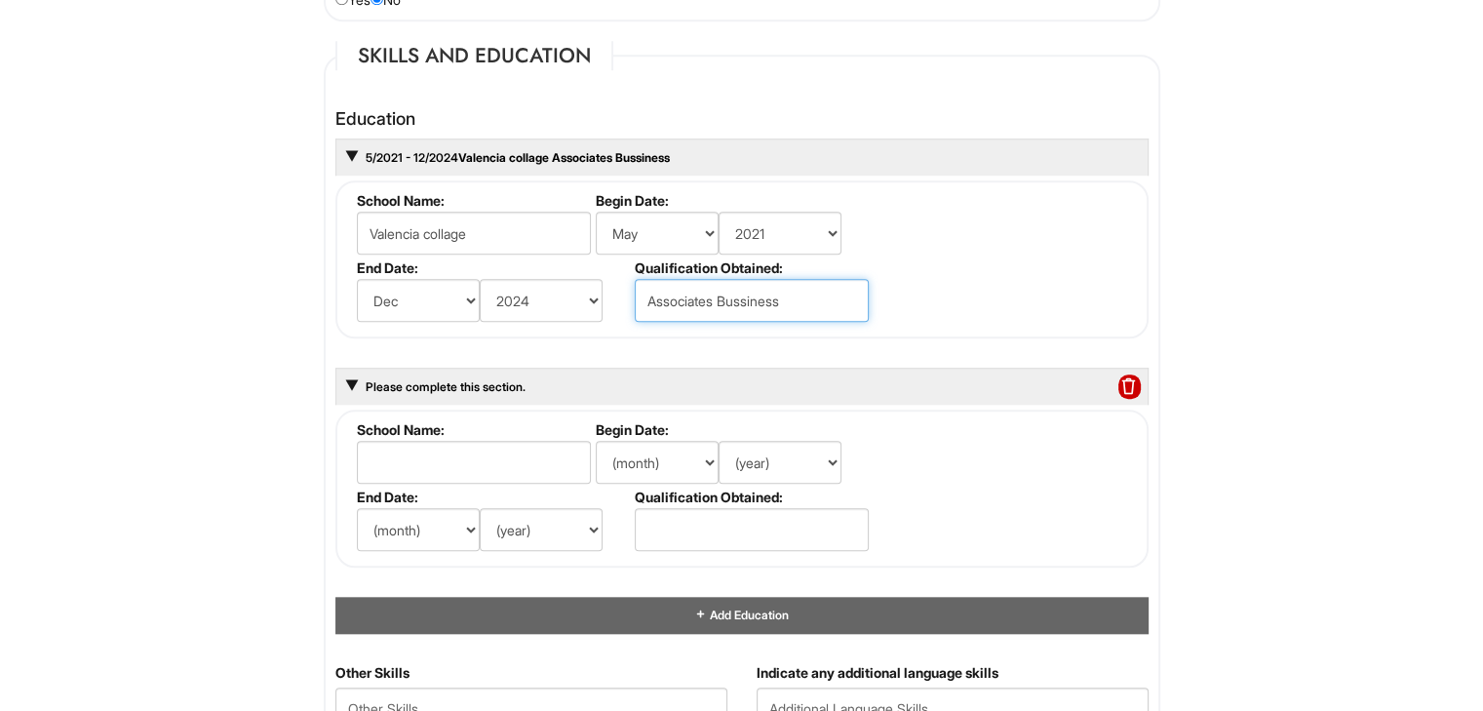
type input "Associates Bussiness"
click at [498, 474] on input "text" at bounding box center [474, 462] width 234 height 43
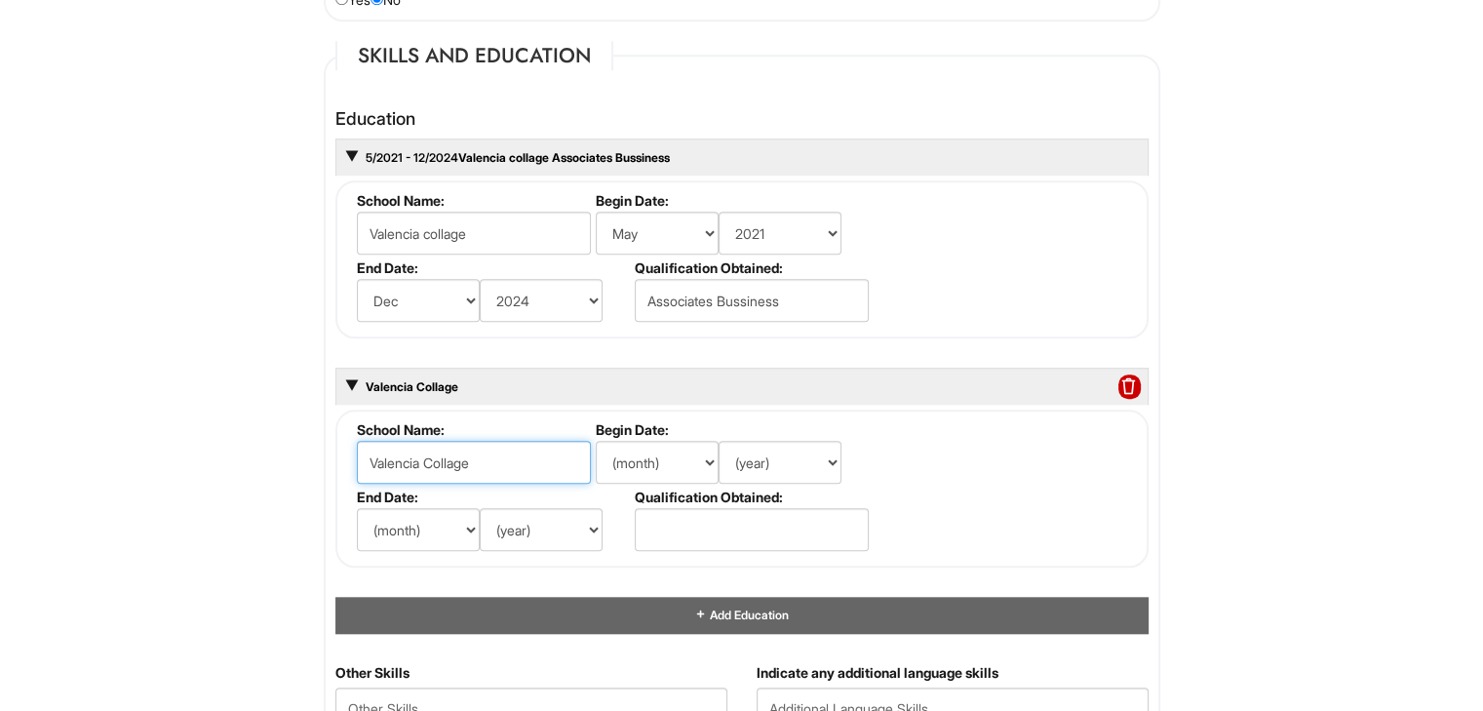
type input "Valencia Collage"
click at [696, 456] on select "(month) Jan Feb Mar Apr May Jun [DATE] Aug Sep Oct Nov Dec" at bounding box center [657, 462] width 123 height 43
select select "12"
click at [596, 441] on select "(month) Jan Feb Mar Apr May Jun [DATE] Aug Sep Oct Nov Dec" at bounding box center [657, 462] width 123 height 43
click at [798, 461] on select "(year) 2029 2028 2027 2026 2025 2024 2023 2022 2021 2020 2019 2018 2017 2016 20…" at bounding box center [779, 462] width 123 height 43
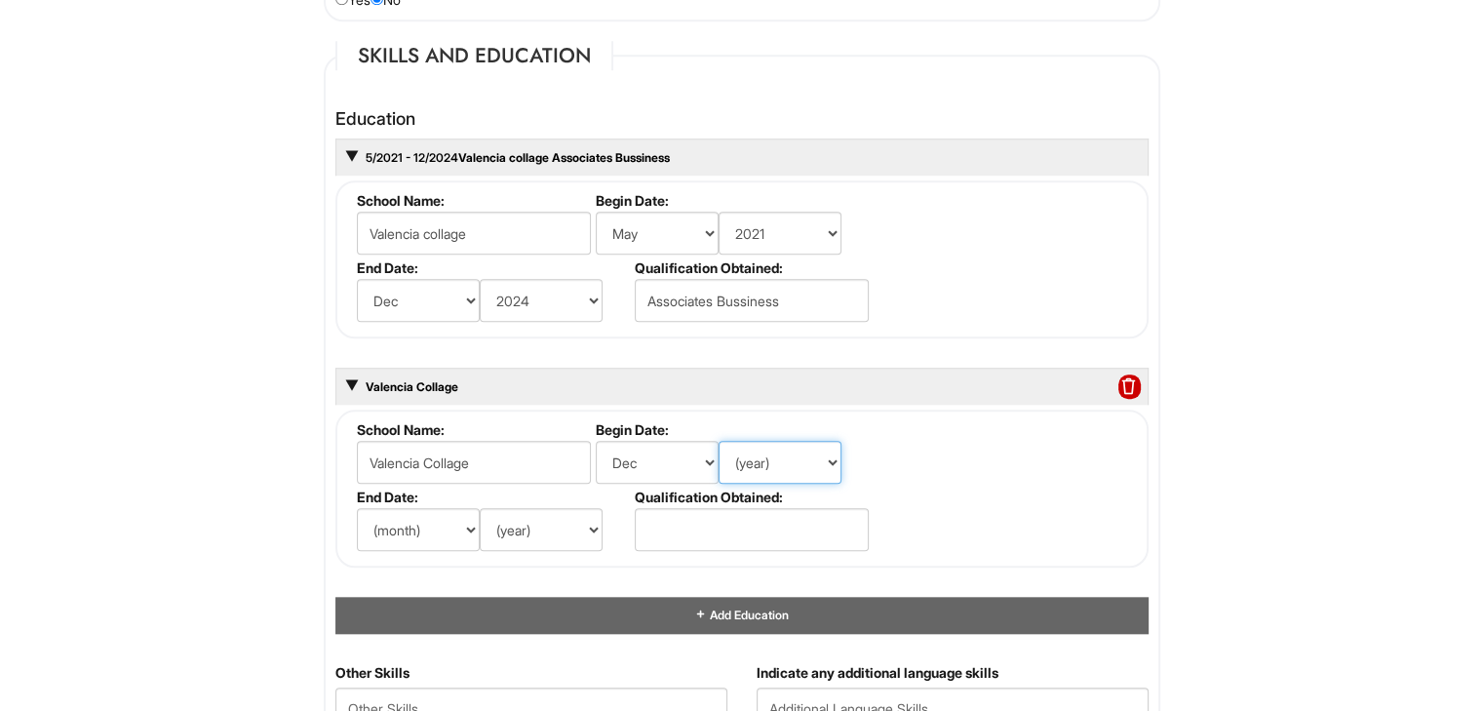
select select "2024"
click at [718, 441] on select "(year) 2029 2028 2027 2026 2025 2024 2023 2022 2021 2020 2019 2018 2017 2016 20…" at bounding box center [779, 462] width 123 height 43
click at [470, 524] on select "(month) Jan Feb Mar Apr May Jun [DATE] Aug Sep Oct Nov Dec" at bounding box center [418, 529] width 123 height 43
select select "6"
click at [357, 508] on select "(month) Jan Feb Mar Apr May Jun [DATE] Aug Sep Oct Nov Dec" at bounding box center [418, 529] width 123 height 43
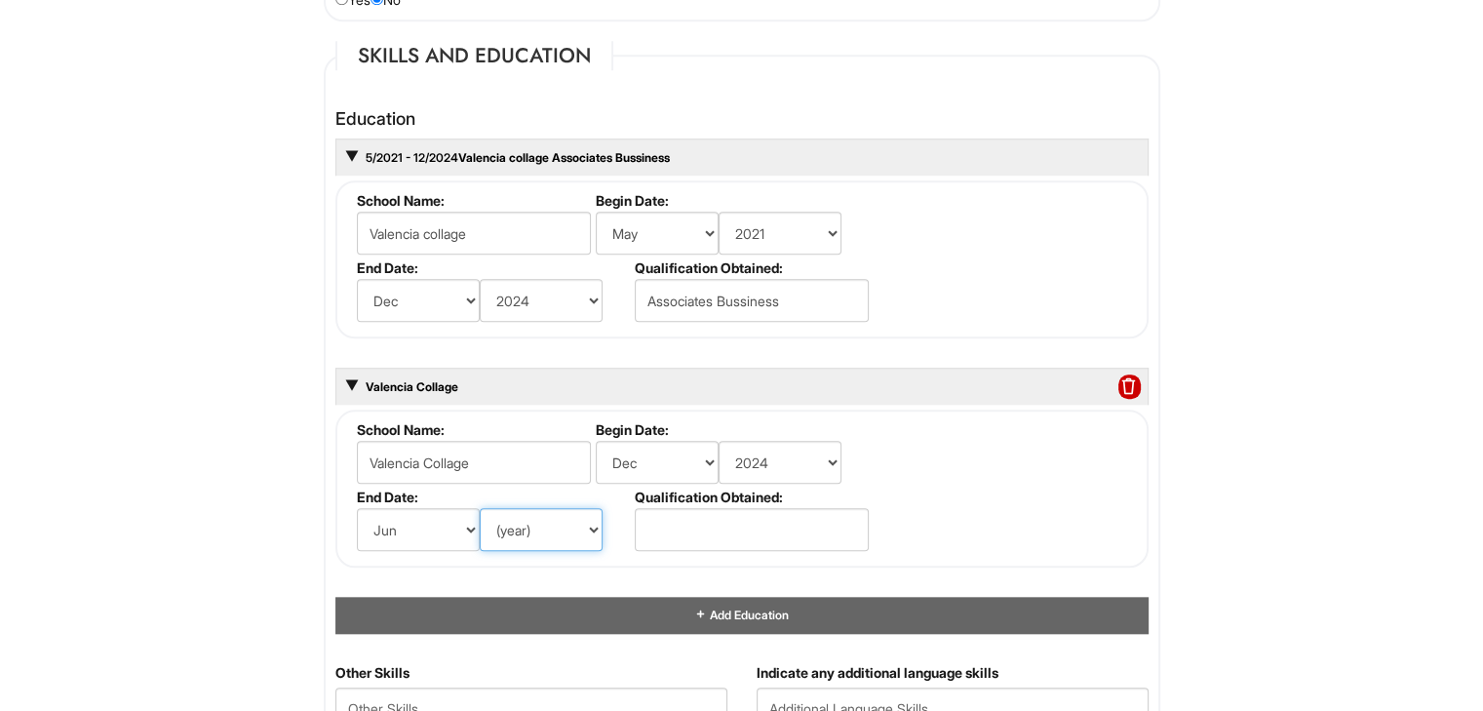
click at [556, 530] on select "(year) 2029 2028 2027 2026 2025 2024 2023 2022 2021 2020 2019 2018 2017 2016 20…" at bounding box center [541, 529] width 123 height 43
select select "2026"
click at [480, 508] on select "(year) 2029 2028 2027 2026 2025 2024 2023 2022 2021 2020 2019 2018 2017 2016 20…" at bounding box center [541, 529] width 123 height 43
click at [461, 520] on select "(month) Jan Feb Mar Apr May Jun [DATE] Aug Sep Oct Nov Dec" at bounding box center [418, 529] width 123 height 43
select select "9"
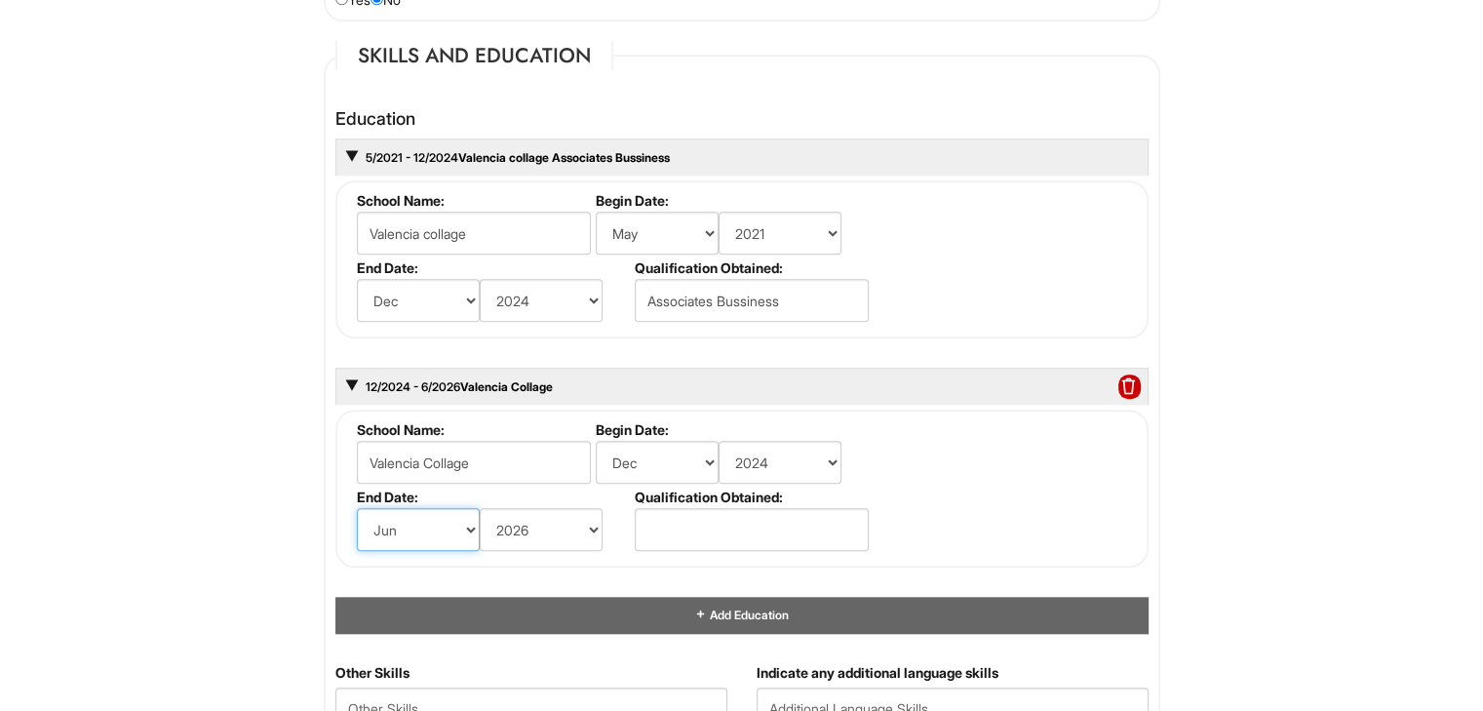
click at [357, 508] on select "(month) Jan Feb Mar Apr May Jun [DATE] Aug Sep Oct Nov Dec" at bounding box center [418, 529] width 123 height 43
click at [678, 526] on input "text" at bounding box center [752, 529] width 234 height 43
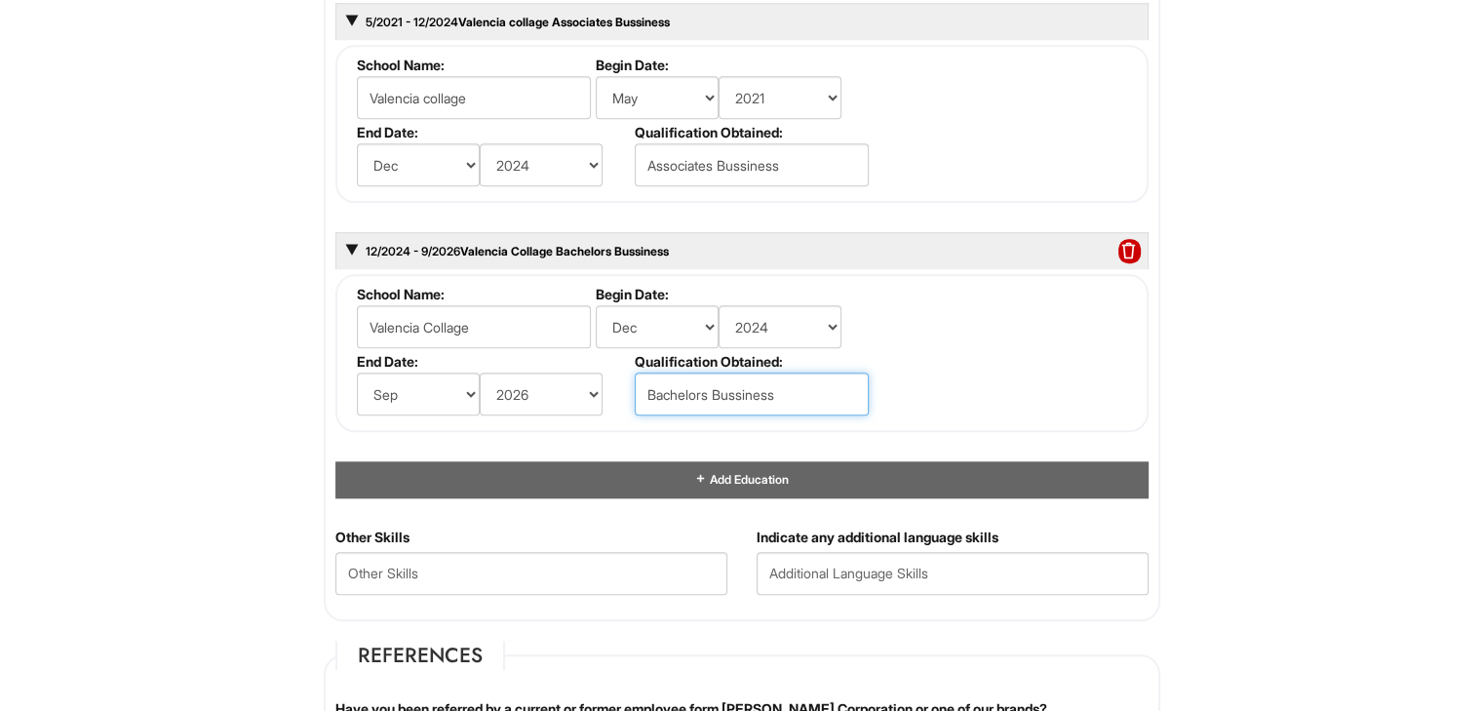
scroll to position [1914, 0]
type input "Bachelors Bussiness"
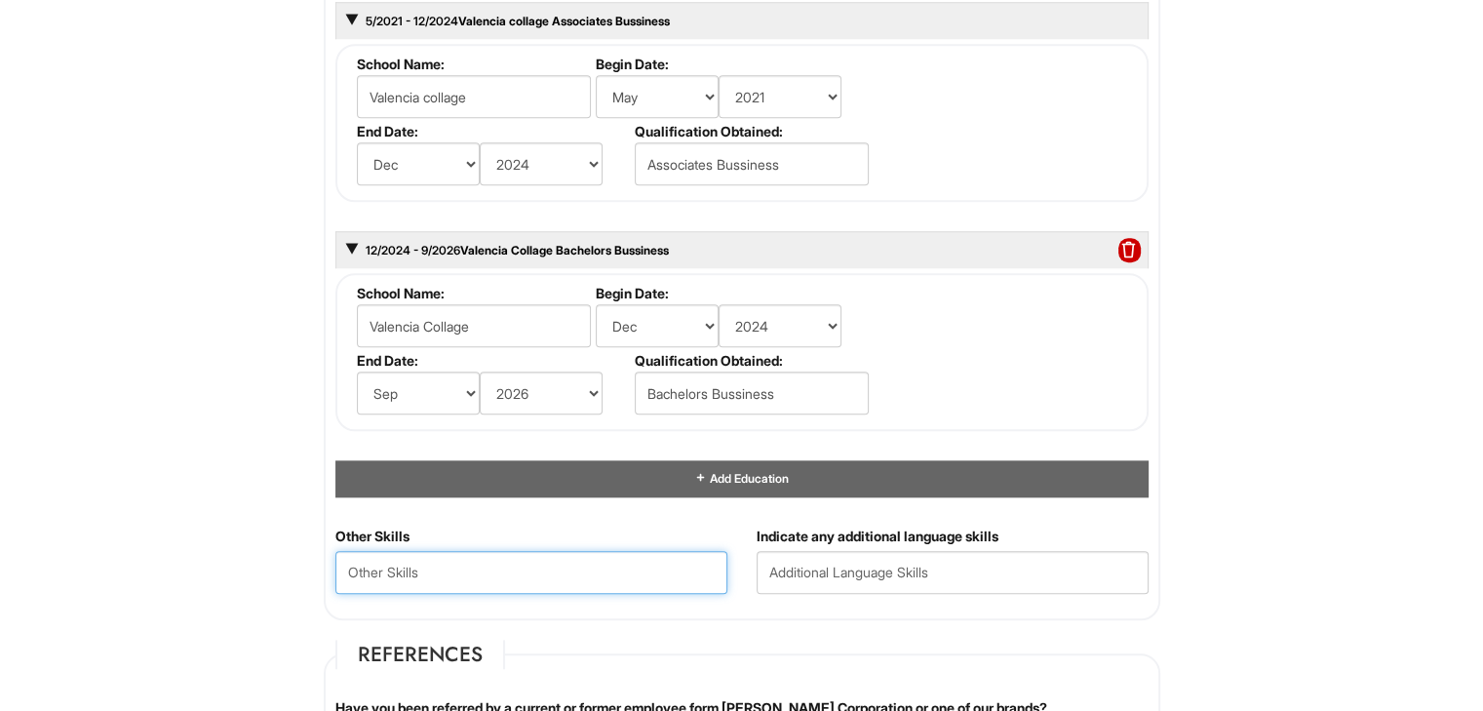
click at [621, 566] on Skills "text" at bounding box center [531, 572] width 392 height 43
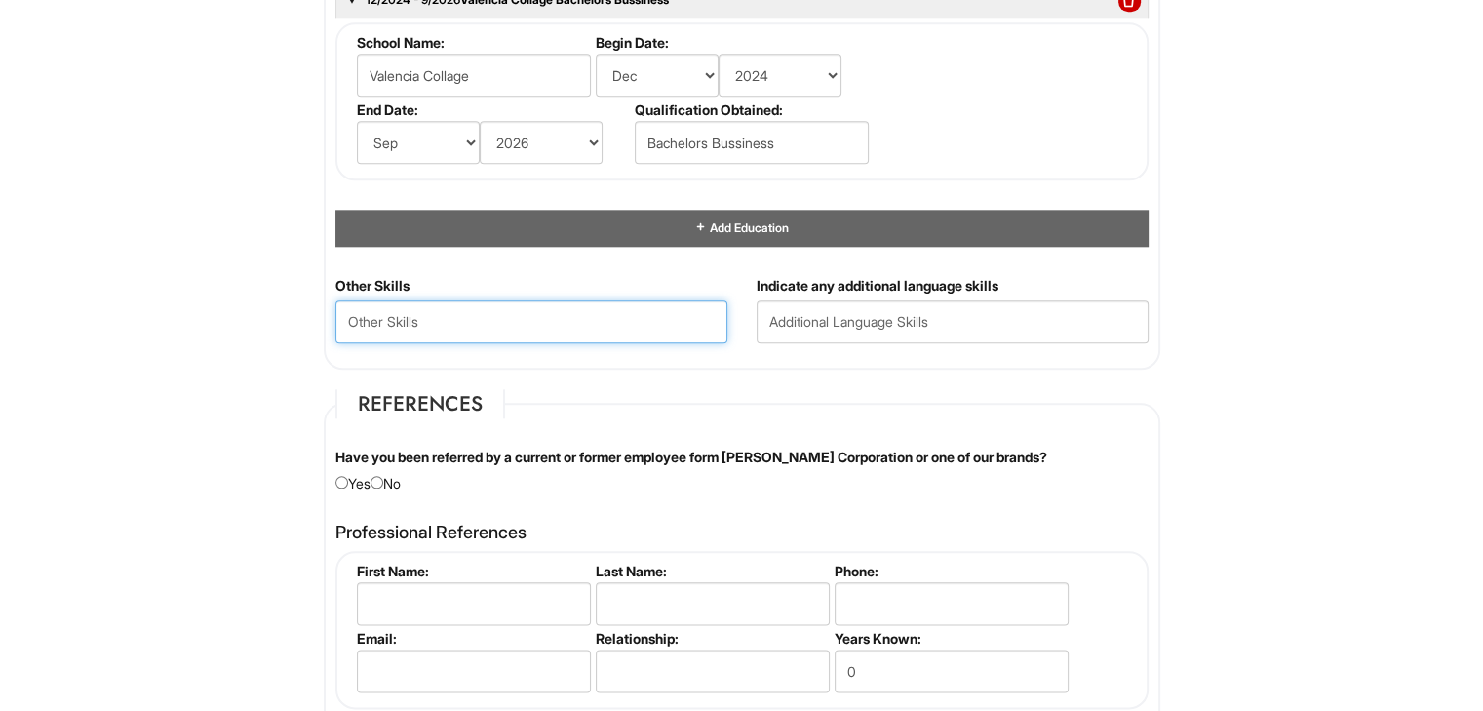
scroll to position [2165, 0]
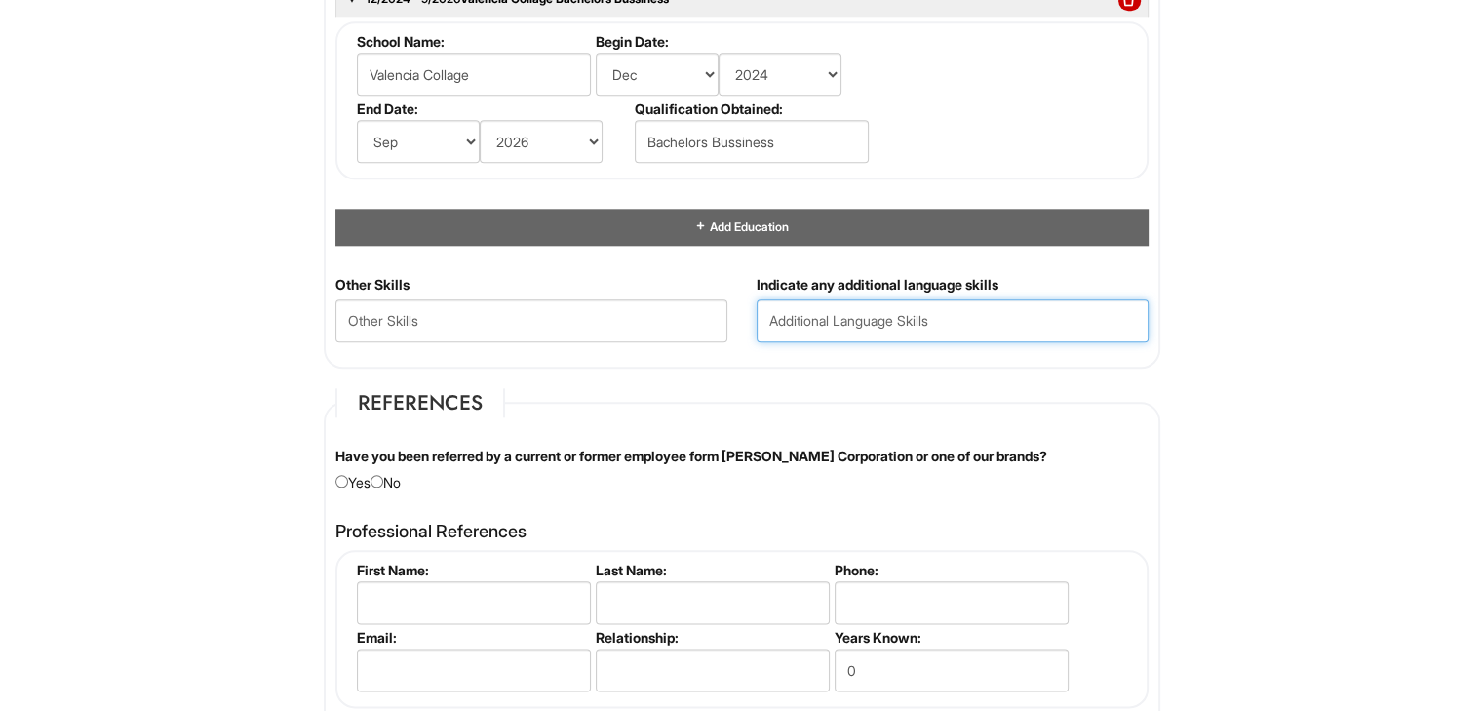
click at [840, 325] on input "text" at bounding box center [953, 320] width 392 height 43
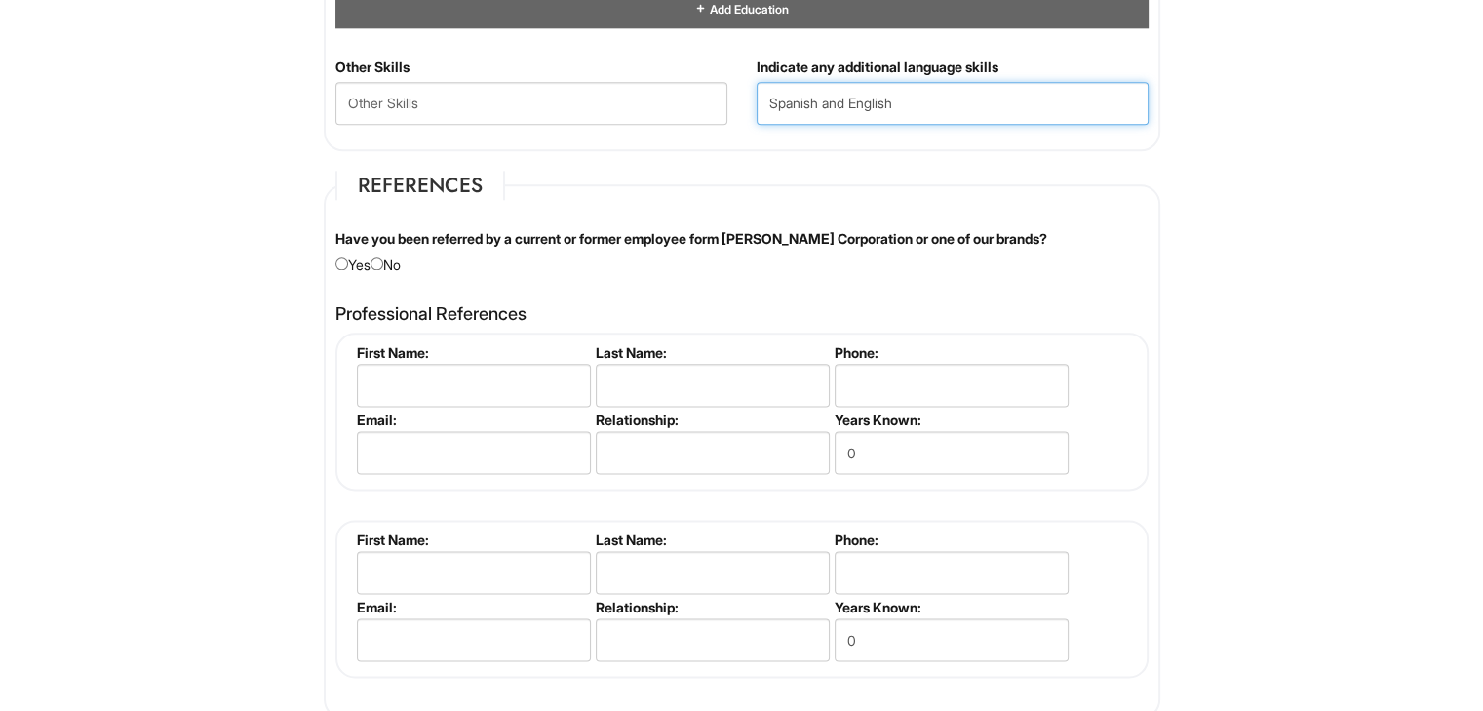
scroll to position [2385, 0]
type input "Spanish and English"
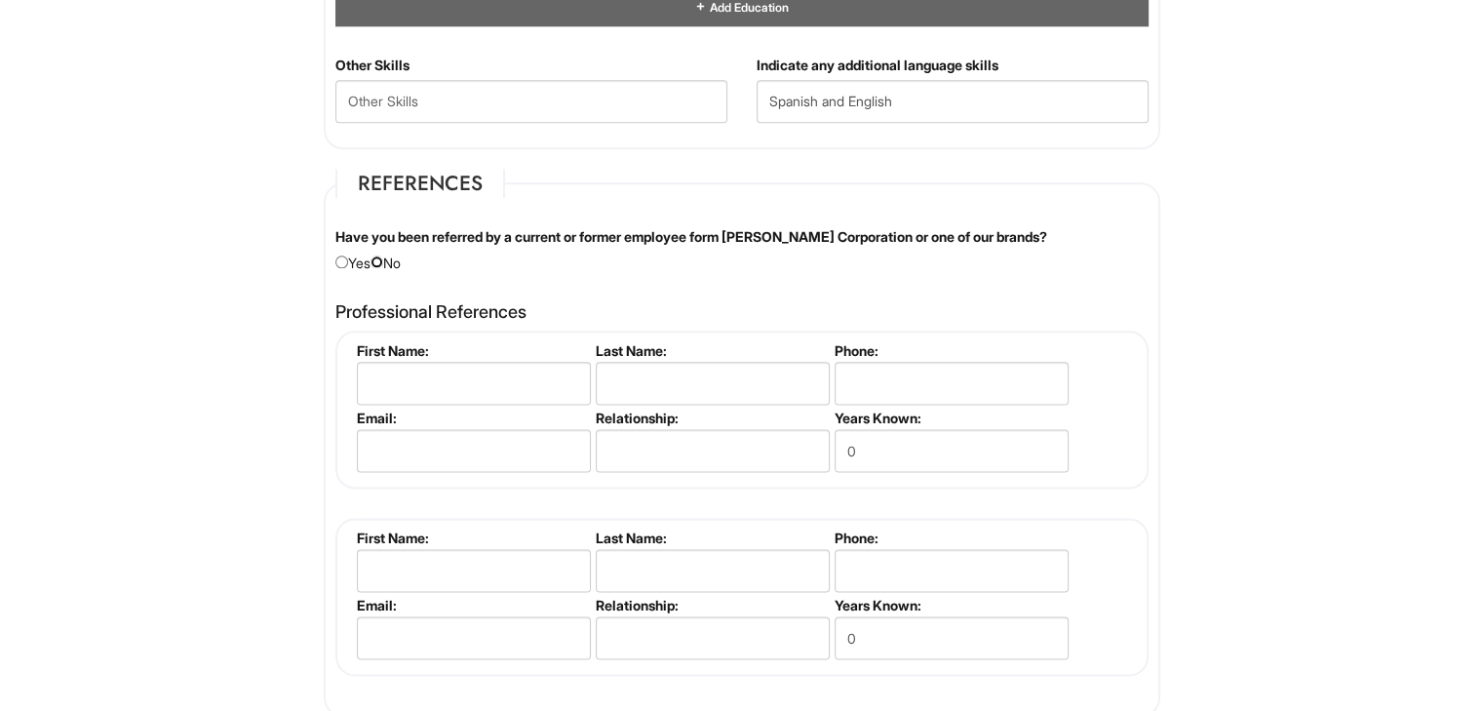
click at [383, 255] on input "radio" at bounding box center [376, 261] width 13 height 13
radio input "true"
click at [481, 87] on Skills "text" at bounding box center [531, 101] width 392 height 43
drag, startPoint x: 485, startPoint y: 98, endPoint x: 438, endPoint y: 125, distance: 53.7
click at [438, 125] on div "Other Skills Group work, responsable and honestly" at bounding box center [531, 97] width 421 height 82
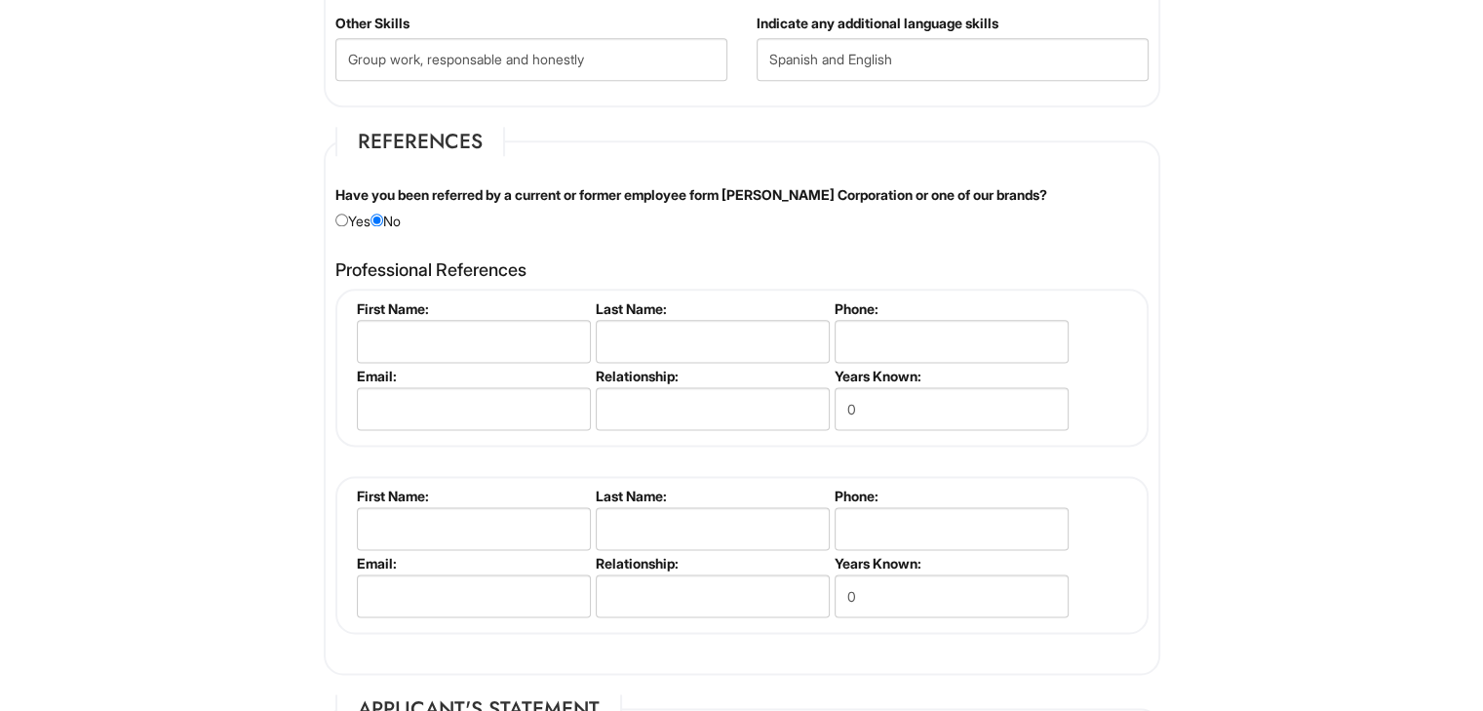
scroll to position [2426, 0]
click at [604, 58] on Skills "Group work, responsable and honestly" at bounding box center [531, 60] width 392 height 43
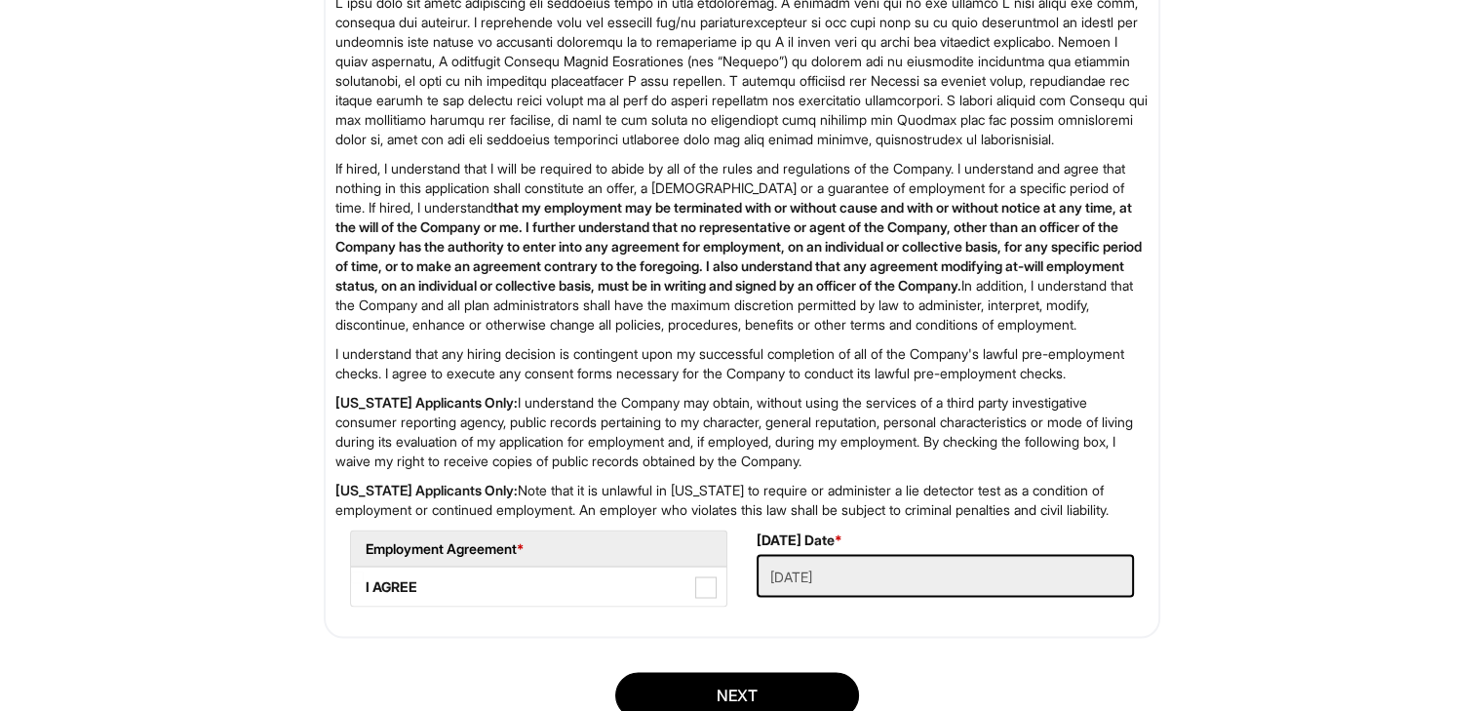
scroll to position [3397, 0]
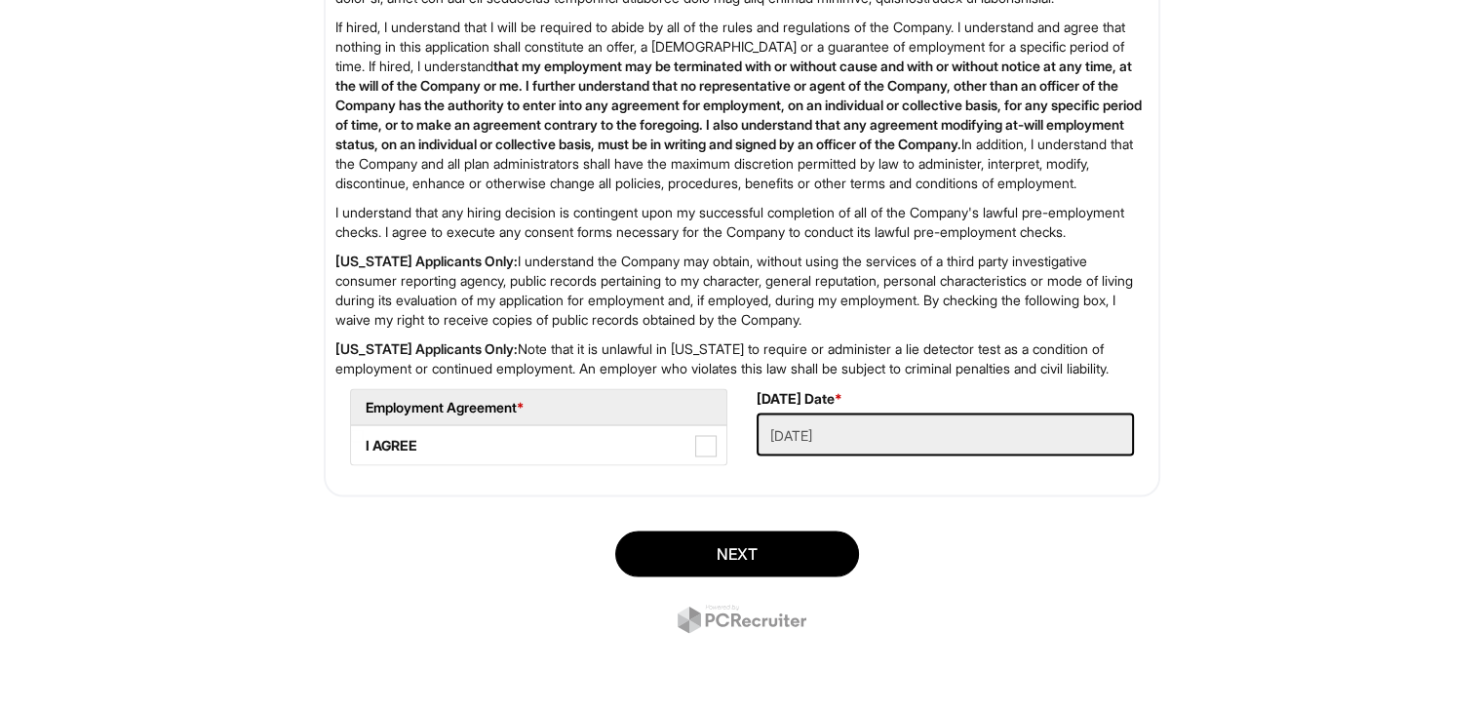
type Skills "Group work, responsable and honest"
click at [700, 431] on label "I AGREE" at bounding box center [538, 444] width 375 height 39
click at [364, 431] on AGREE "I AGREE" at bounding box center [357, 435] width 13 height 13
checkbox AGREE "true"
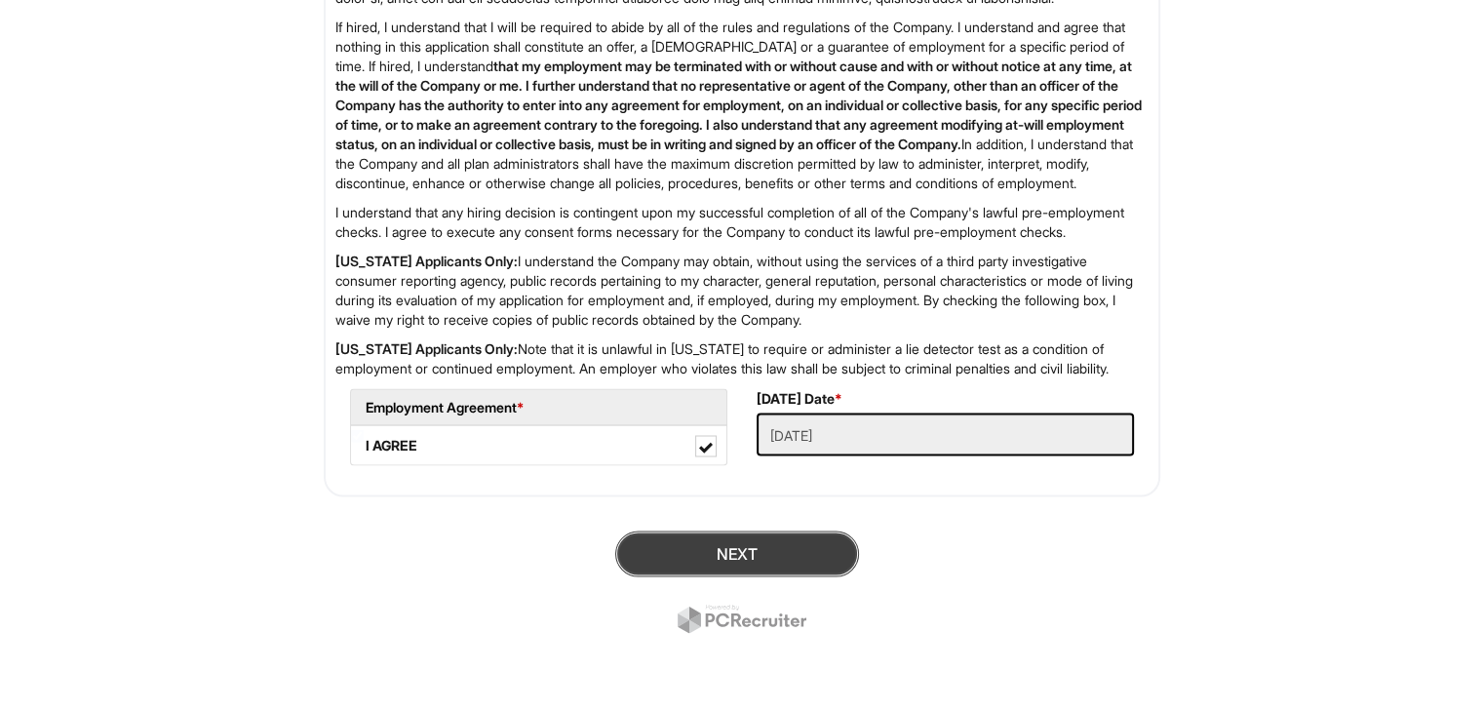
click at [733, 550] on button "Next" at bounding box center [737, 553] width 244 height 46
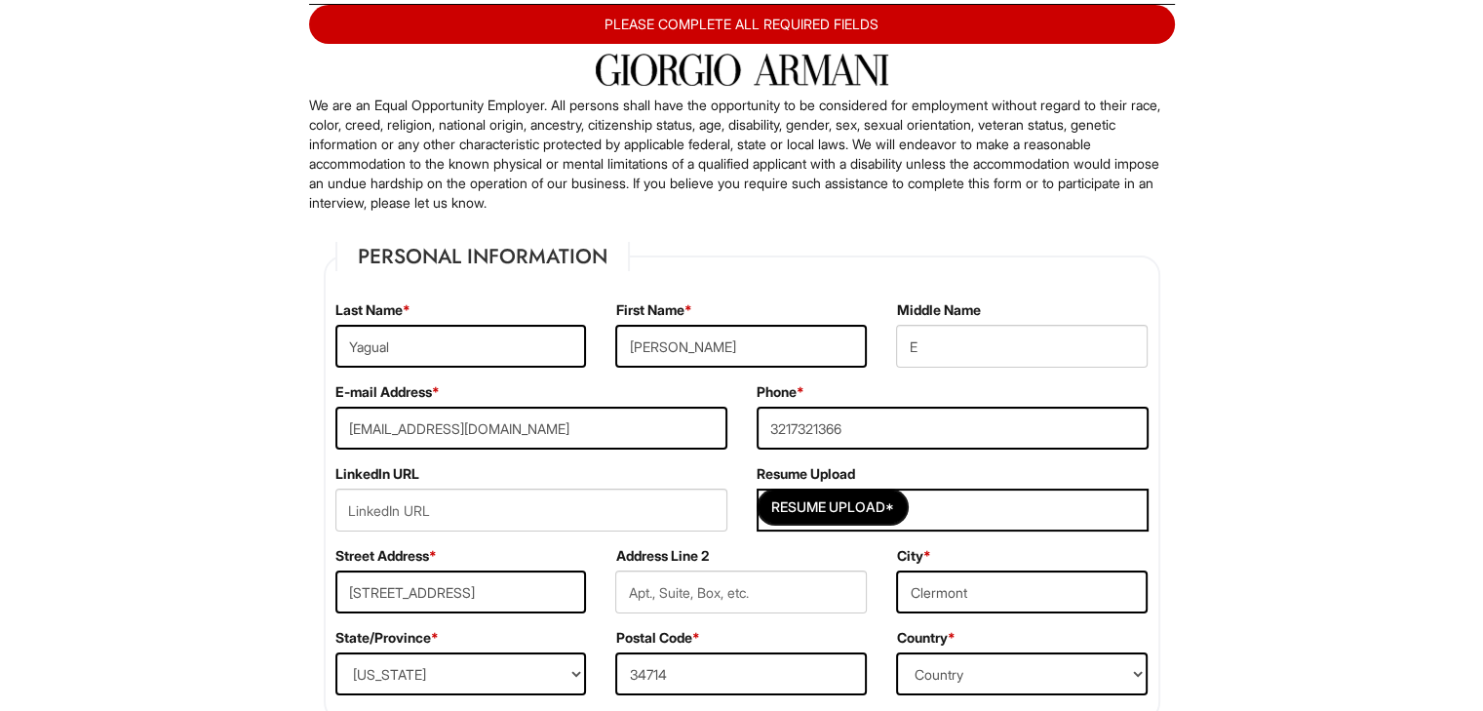
click at [850, 506] on input "Resume Upload*" at bounding box center [832, 506] width 146 height 31
type input "C:\fakepath\[PERSON_NAME] New Resumen.docx"
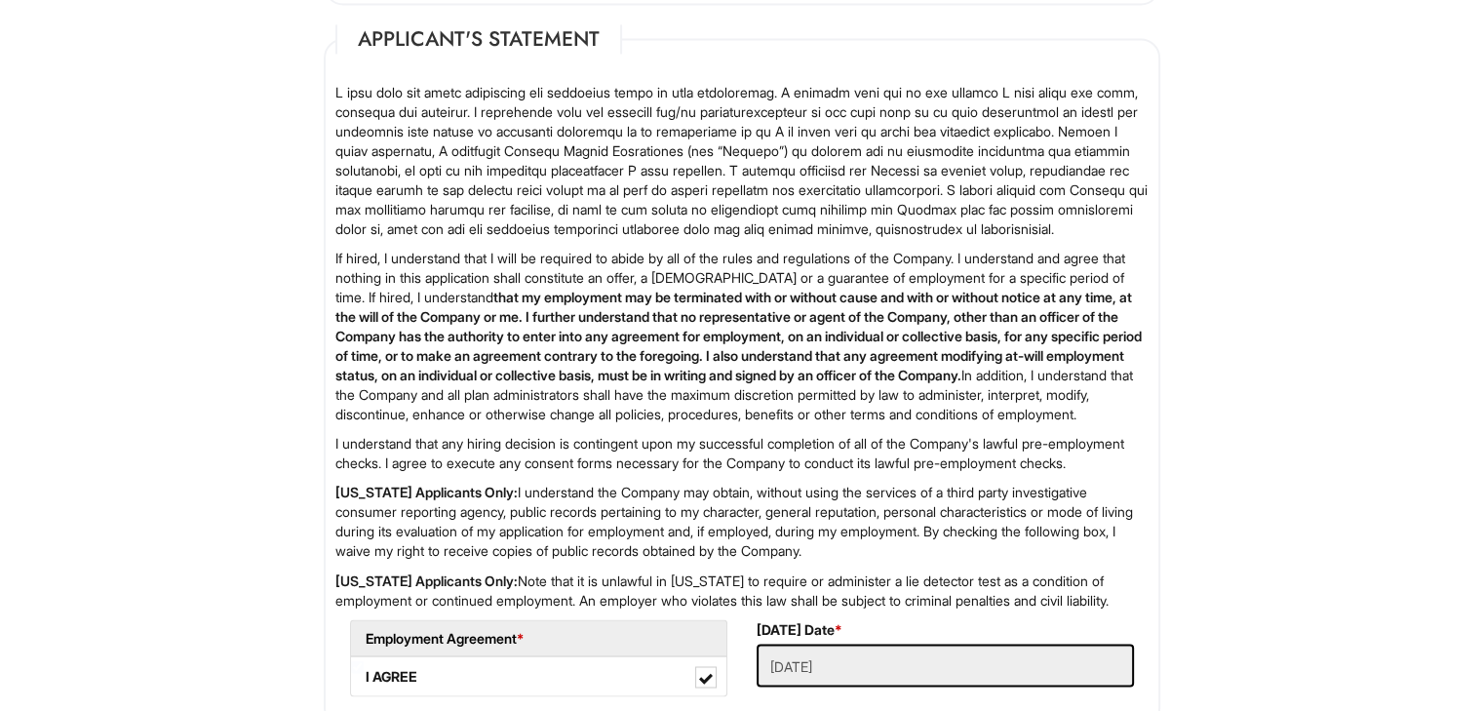
scroll to position [3436, 0]
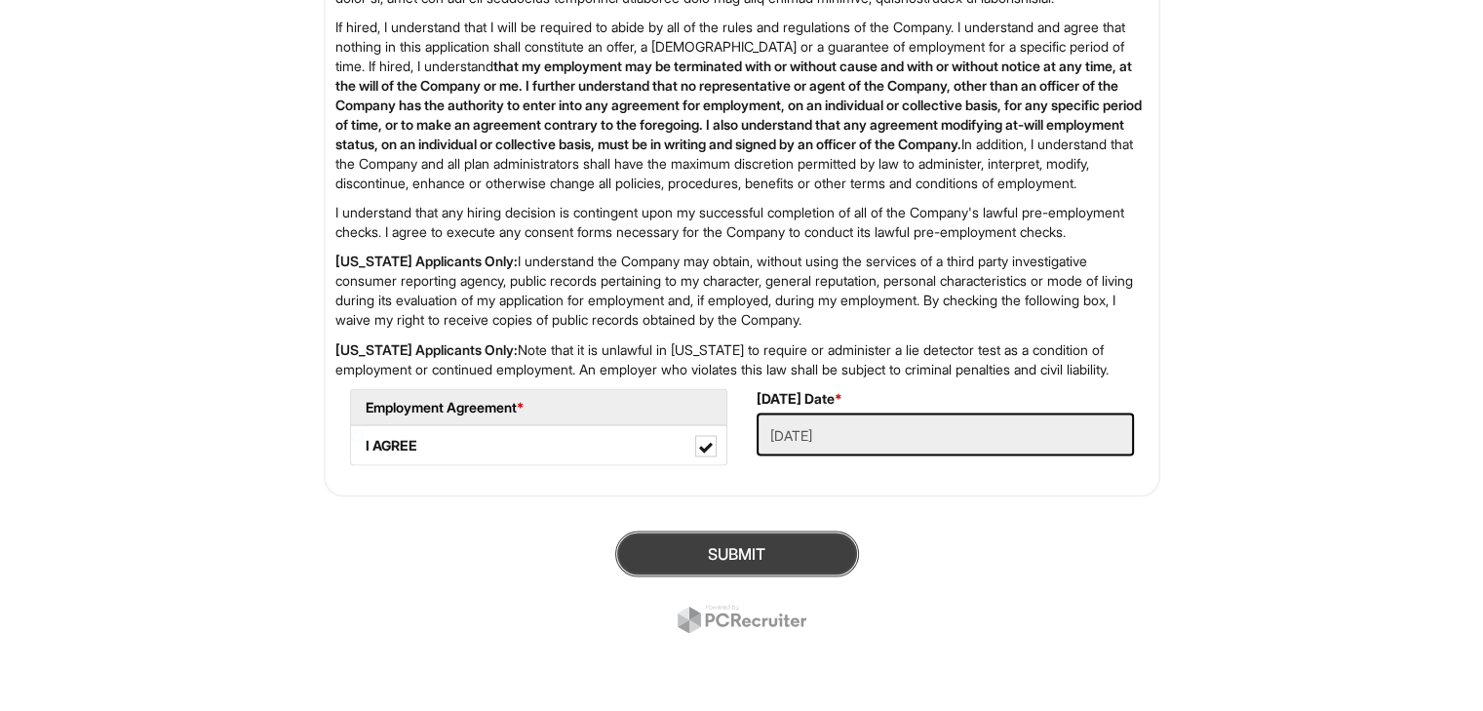
click at [764, 549] on button "SUBMIT" at bounding box center [737, 553] width 244 height 46
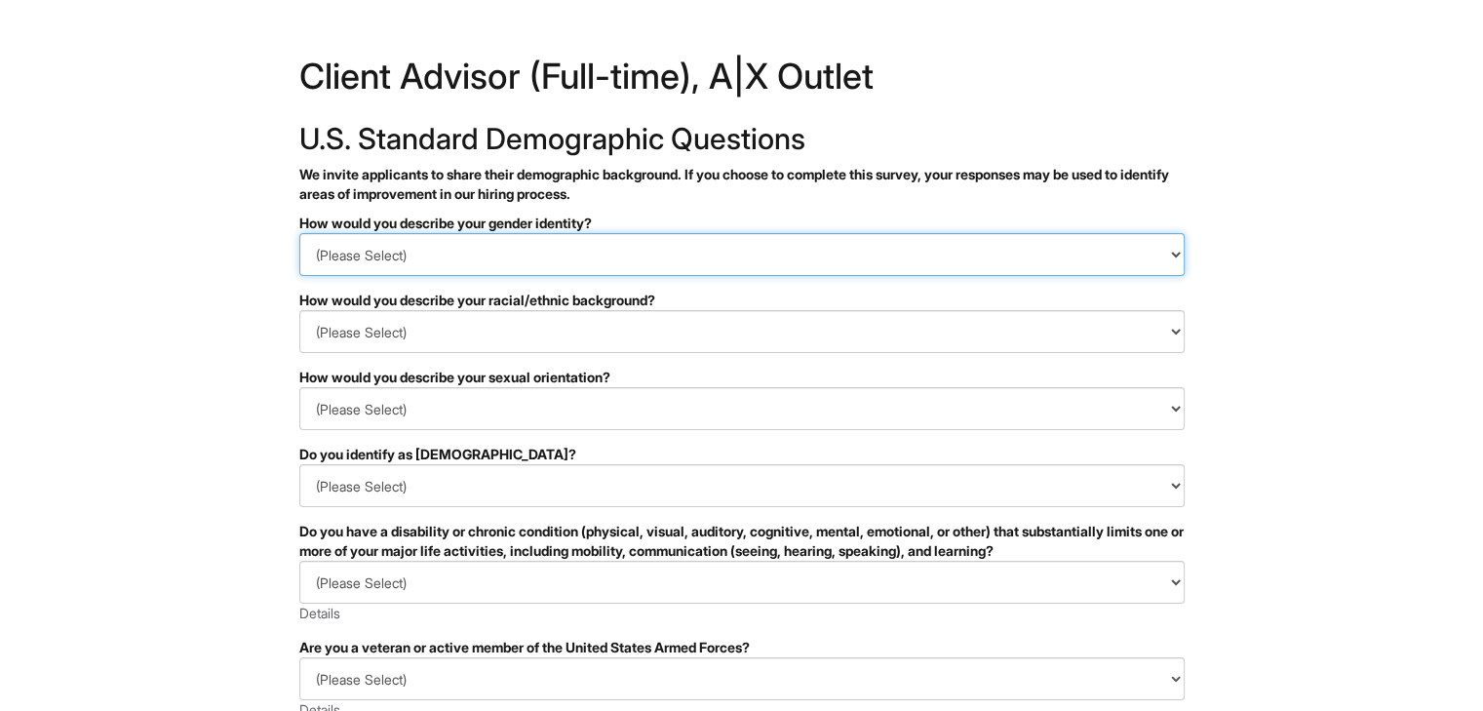
click at [563, 255] on select "(Please Select) Man Woman Non-binary I prefer to self-describe I don't wish to …" at bounding box center [741, 254] width 885 height 43
select select "Man"
click at [299, 233] on select "(Please Select) Man Woman Non-binary I prefer to self-describe I don't wish to …" at bounding box center [741, 254] width 885 height 43
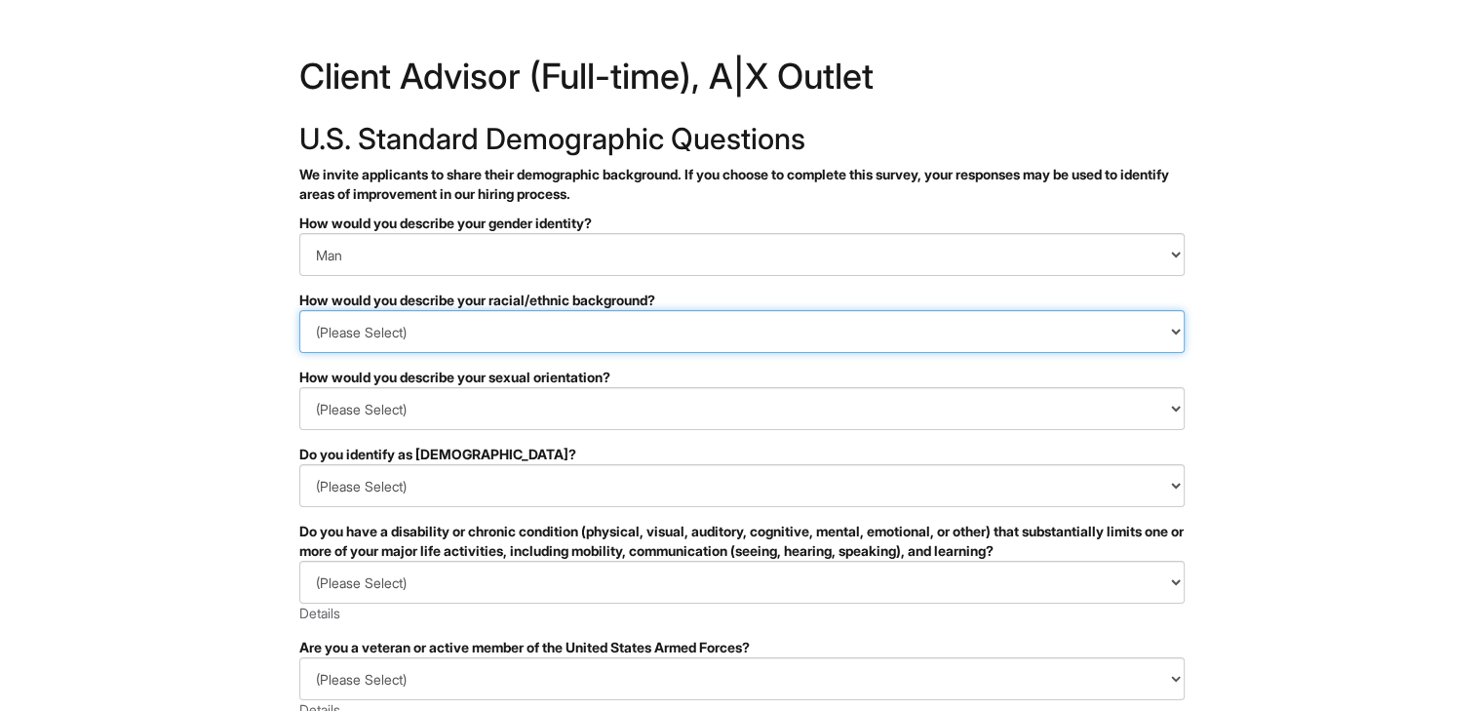
click at [433, 330] on select "(Please Select) Black or of African descent East Asian Hispanic, Latinx or of S…" at bounding box center [741, 331] width 885 height 43
select select "Hispanic, Latinx or of Spanish Origin"
click at [299, 310] on select "(Please Select) Black or of African descent East Asian Hispanic, Latinx or of S…" at bounding box center [741, 331] width 885 height 43
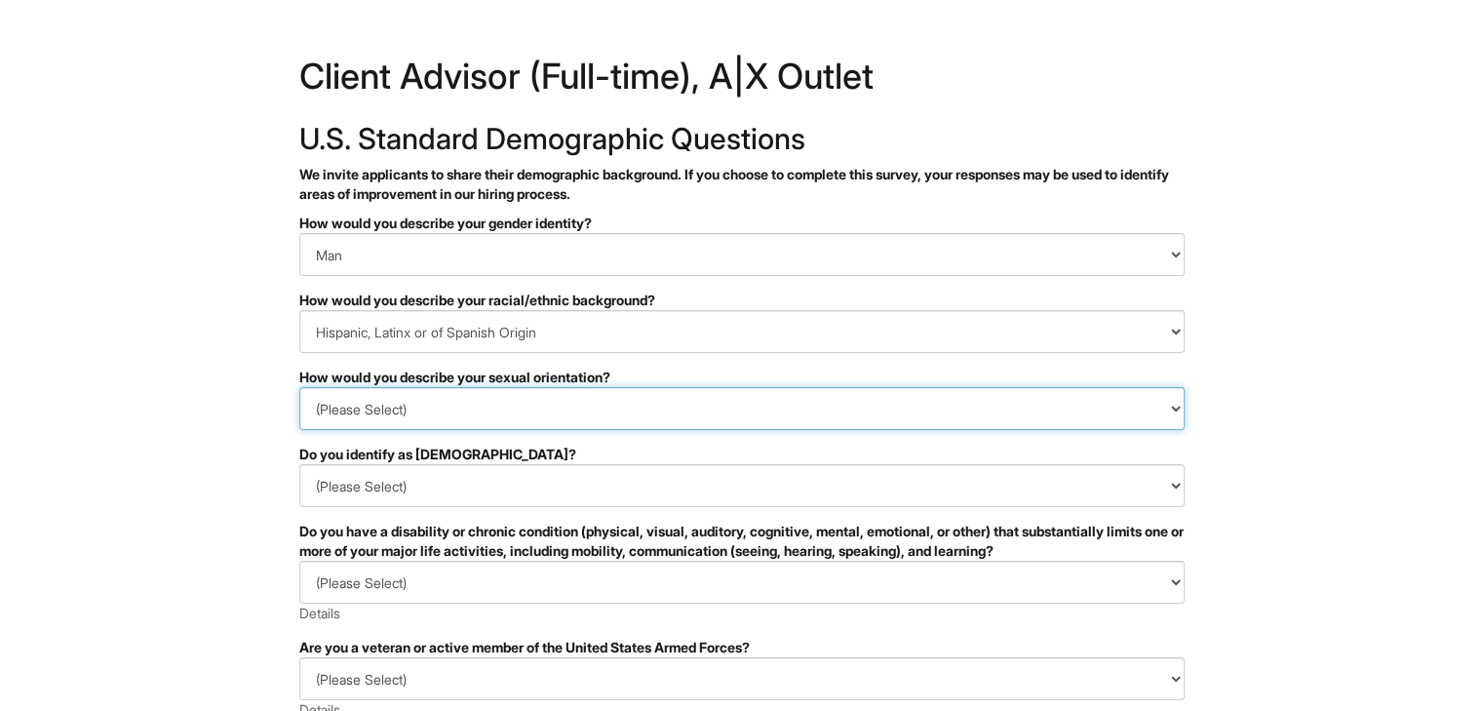
click at [494, 405] on select "(Please Select) Asexual Bisexual and/or pansexual Gay Heterosexual Lesbian Quee…" at bounding box center [741, 408] width 885 height 43
select select "Heterosexual"
click at [299, 387] on select "(Please Select) Asexual Bisexual and/or pansexual Gay Heterosexual Lesbian Quee…" at bounding box center [741, 408] width 885 height 43
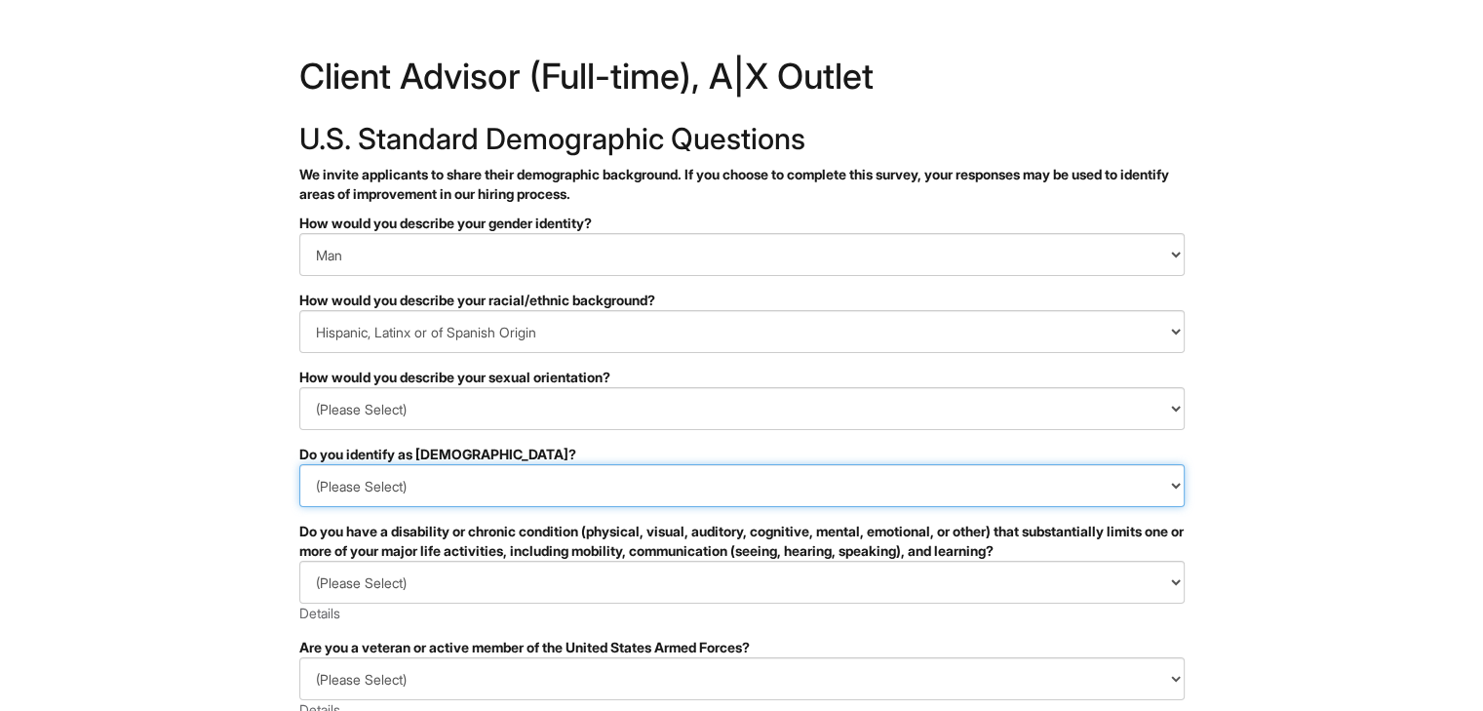
click at [474, 485] on select "(Please Select) Yes No I prefer to self-describe I don't wish to answer" at bounding box center [741, 485] width 885 height 43
select select "No"
click at [299, 464] on select "(Please Select) Yes No I prefer to self-describe I don't wish to answer" at bounding box center [741, 485] width 885 height 43
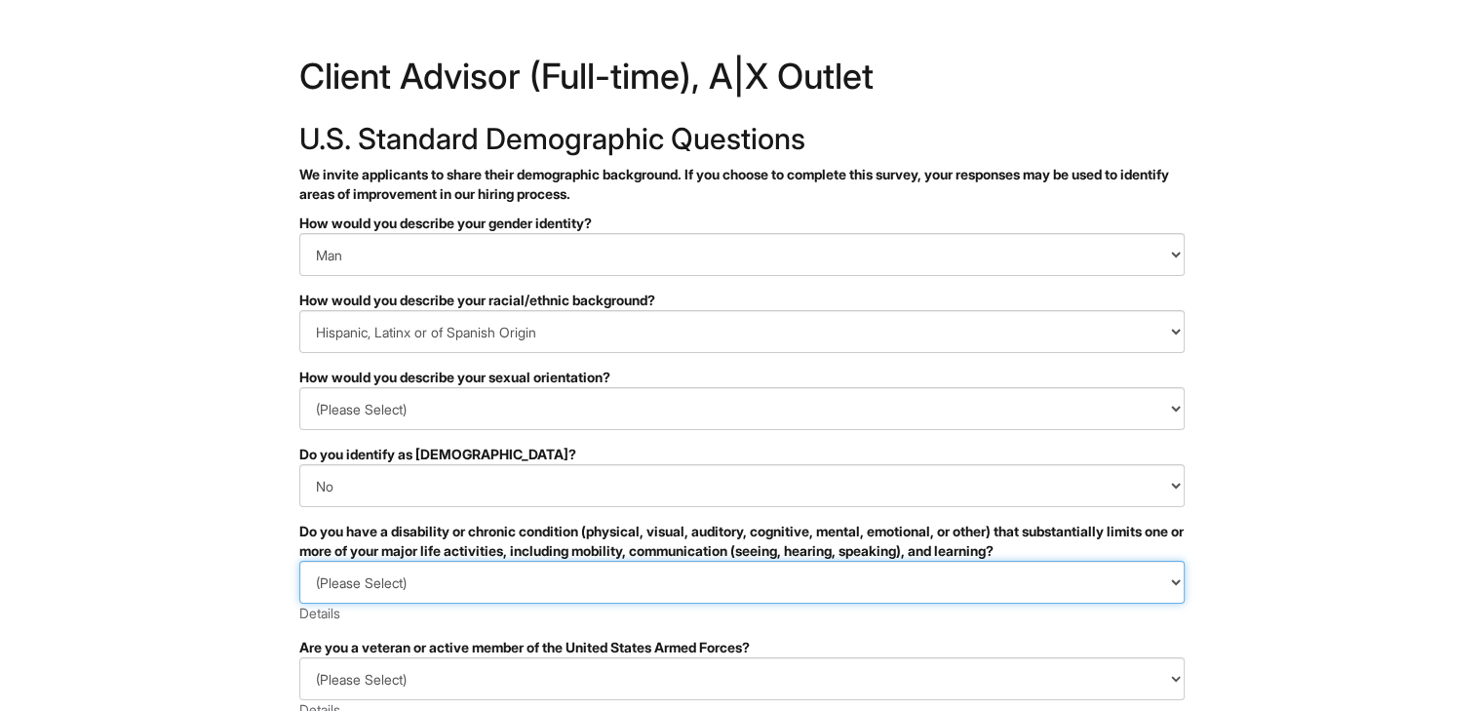
click at [401, 573] on select "(Please Select) YES, I HAVE A DISABILITY (or previously had a disability) NO, I…" at bounding box center [741, 582] width 885 height 43
select select "NO, I DON'T HAVE A DISABILITY"
click at [299, 561] on select "(Please Select) YES, I HAVE A DISABILITY (or previously had a disability) NO, I…" at bounding box center [741, 582] width 885 height 43
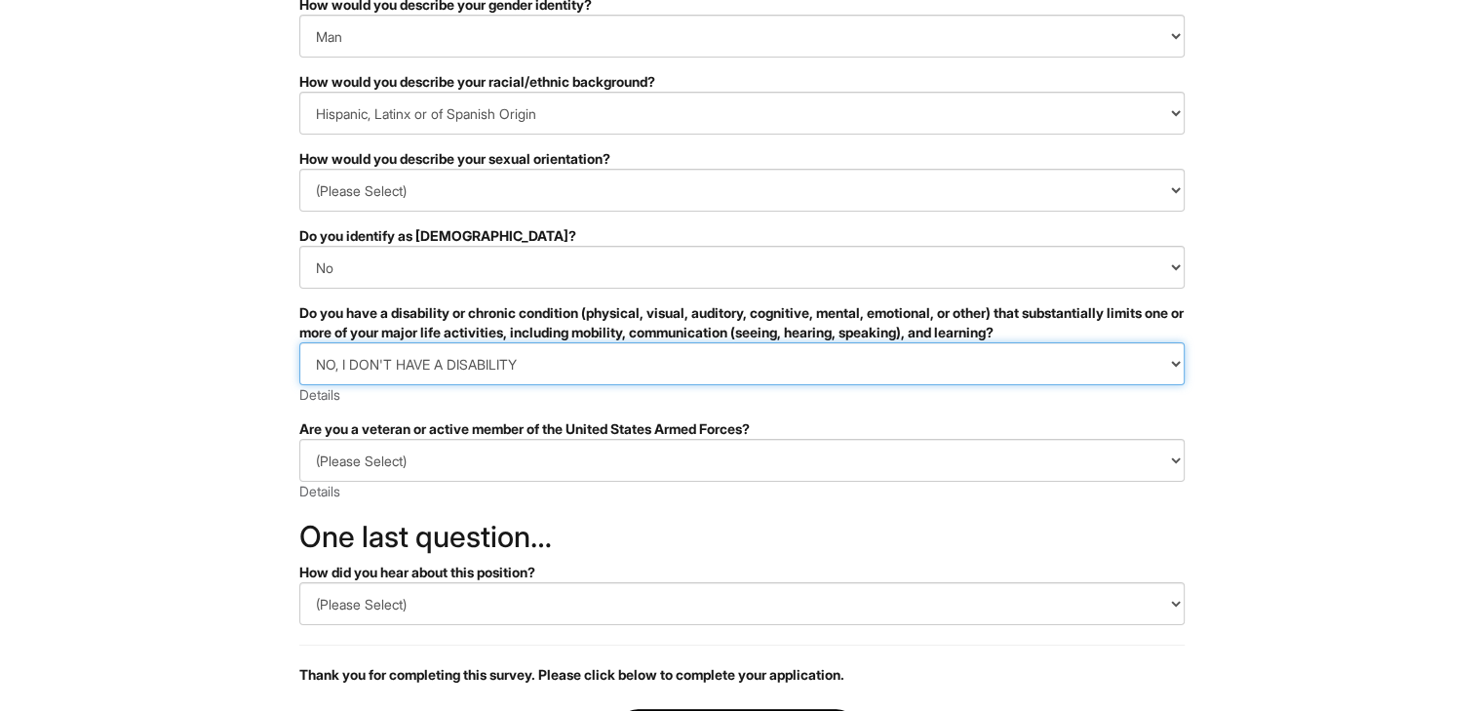
scroll to position [221, 0]
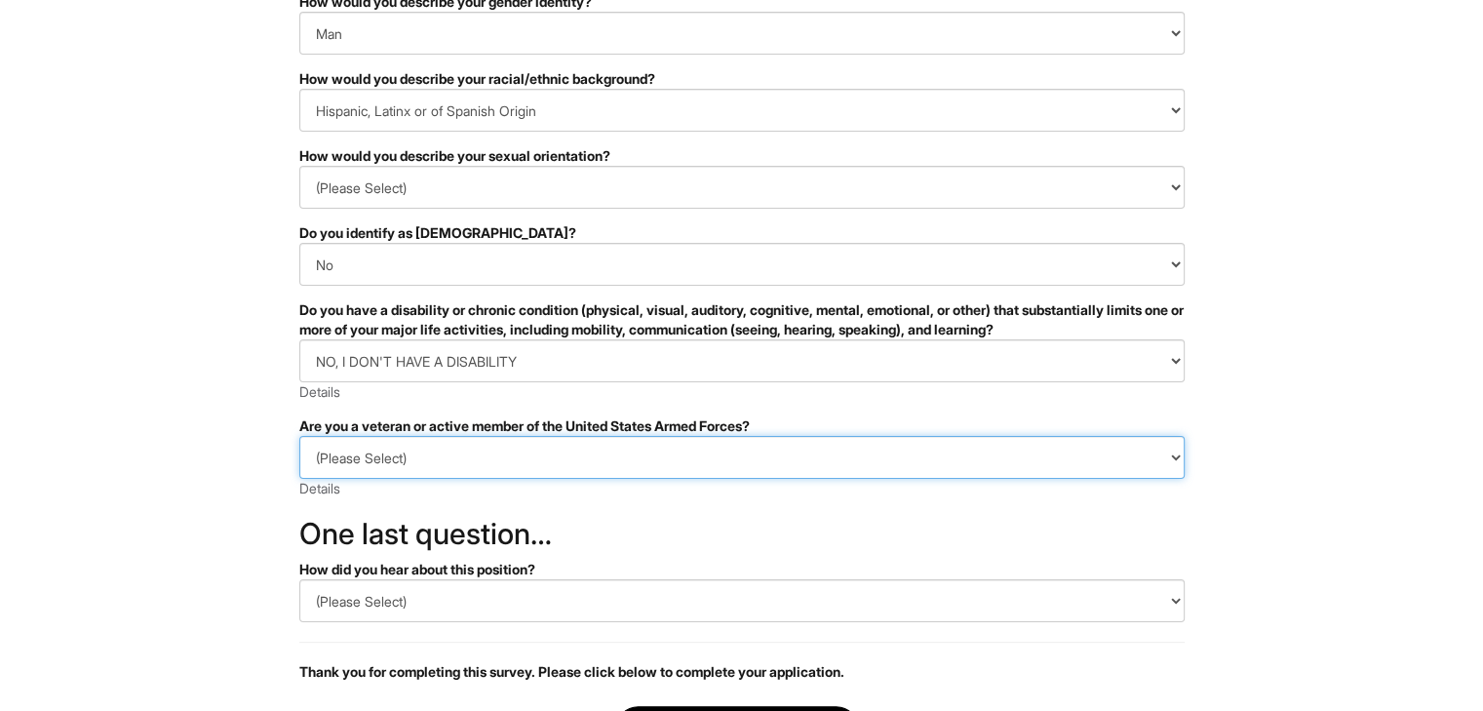
click at [432, 441] on select "(Please Select) I IDENTIFY AS ONE OR MORE OF THE CLASSIFICATIONS OF PROTECTED V…" at bounding box center [741, 457] width 885 height 43
select select "I AM NOT A PROTECTED VETERAN"
click at [299, 436] on select "(Please Select) I IDENTIFY AS ONE OR MORE OF THE CLASSIFICATIONS OF PROTECTED V…" at bounding box center [741, 457] width 885 height 43
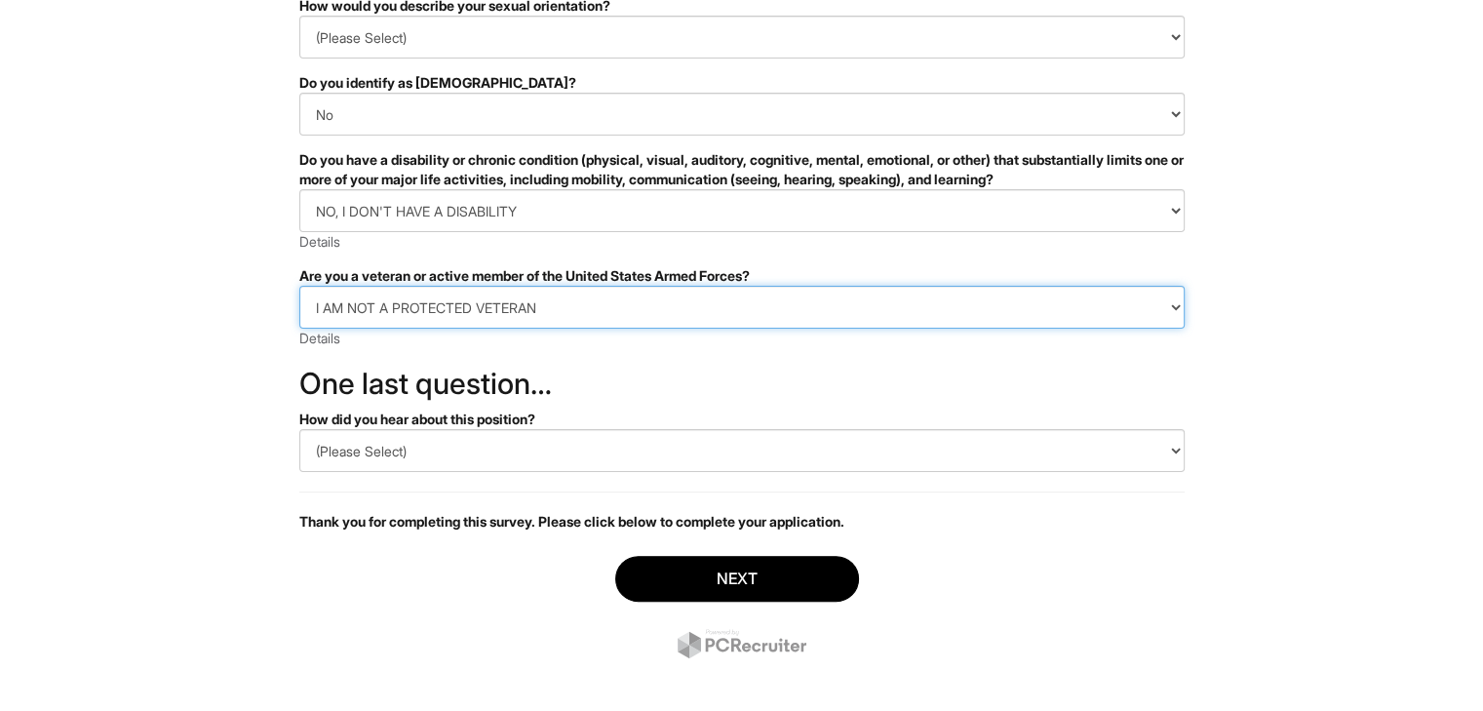
scroll to position [386, 0]
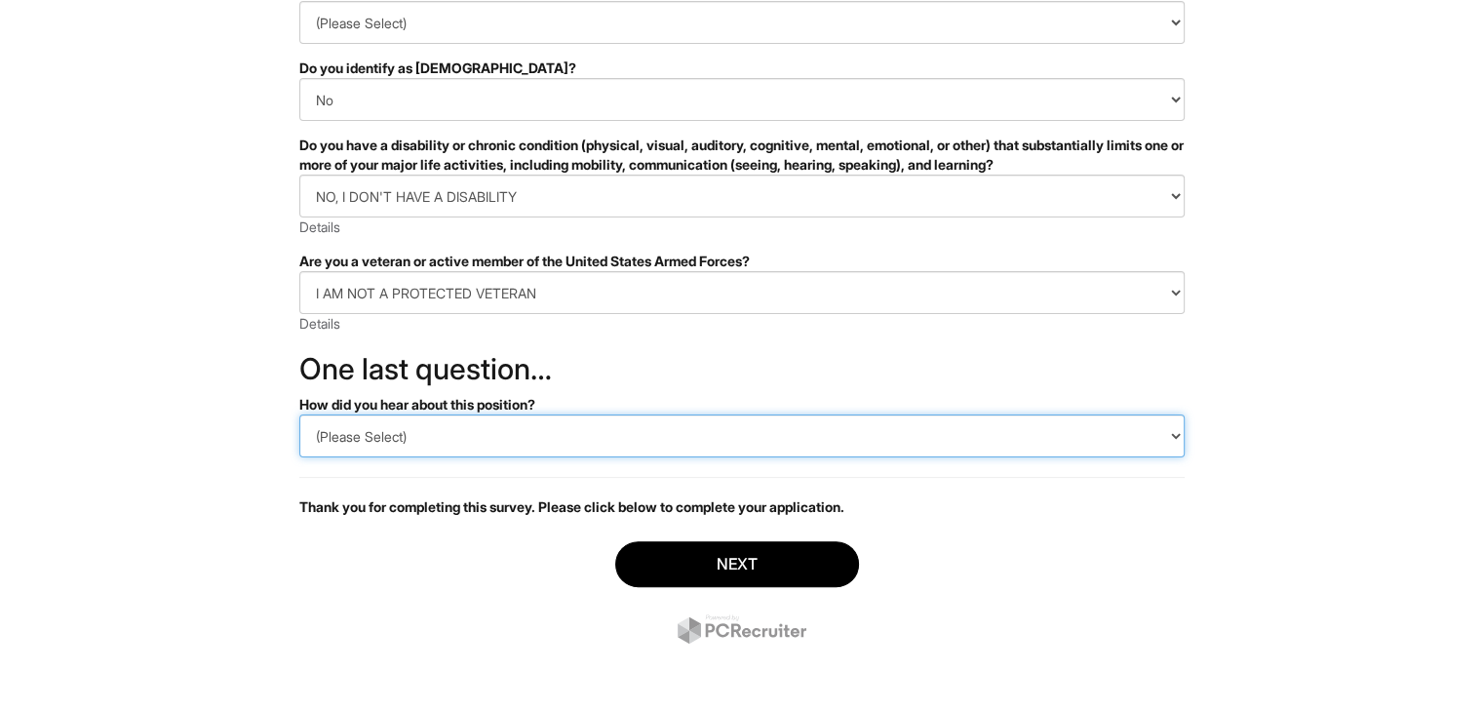
click at [435, 439] on select "(Please Select) CareerBuilder Indeed LinkedIn Monster Referral Other" at bounding box center [741, 435] width 885 height 43
select select "Indeed"
click at [299, 414] on select "(Please Select) CareerBuilder Indeed LinkedIn Monster Referral Other" at bounding box center [741, 435] width 885 height 43
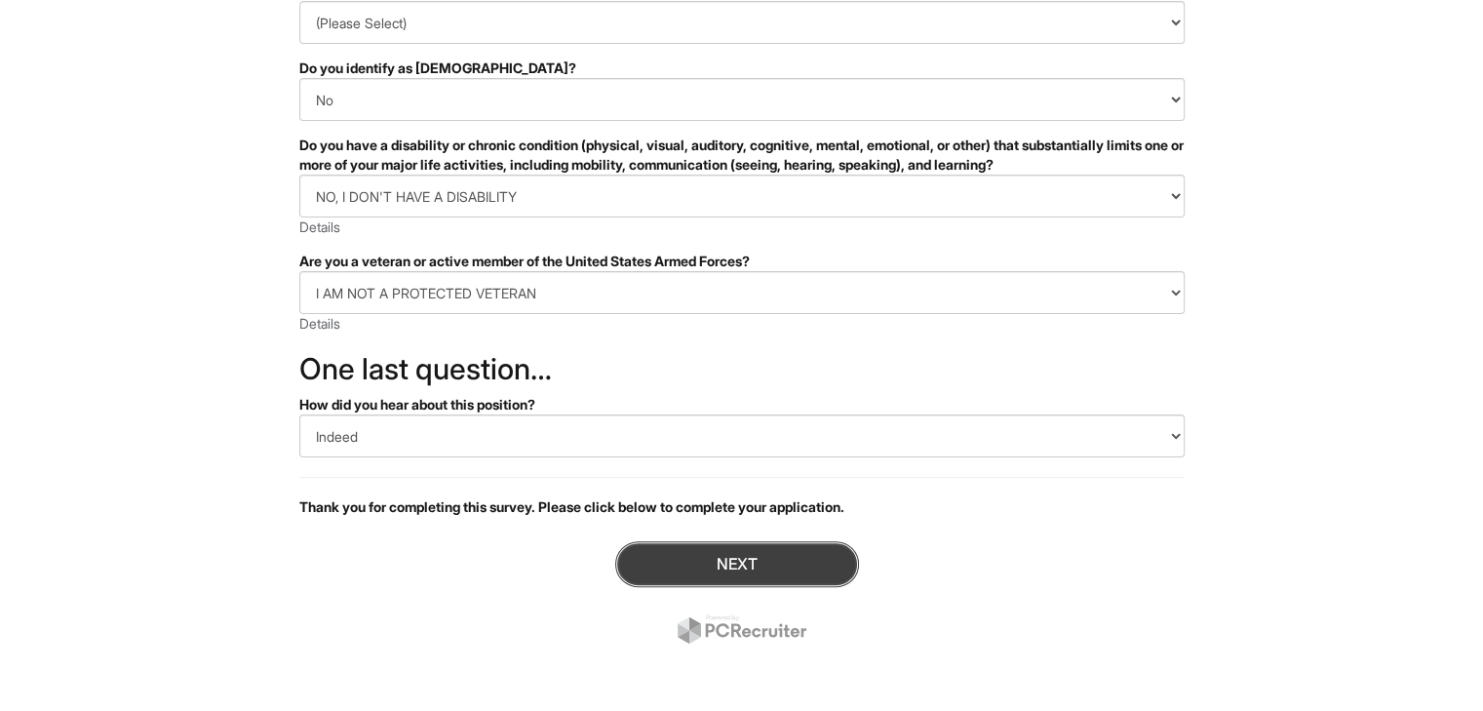
click at [716, 560] on button "Next" at bounding box center [737, 564] width 244 height 46
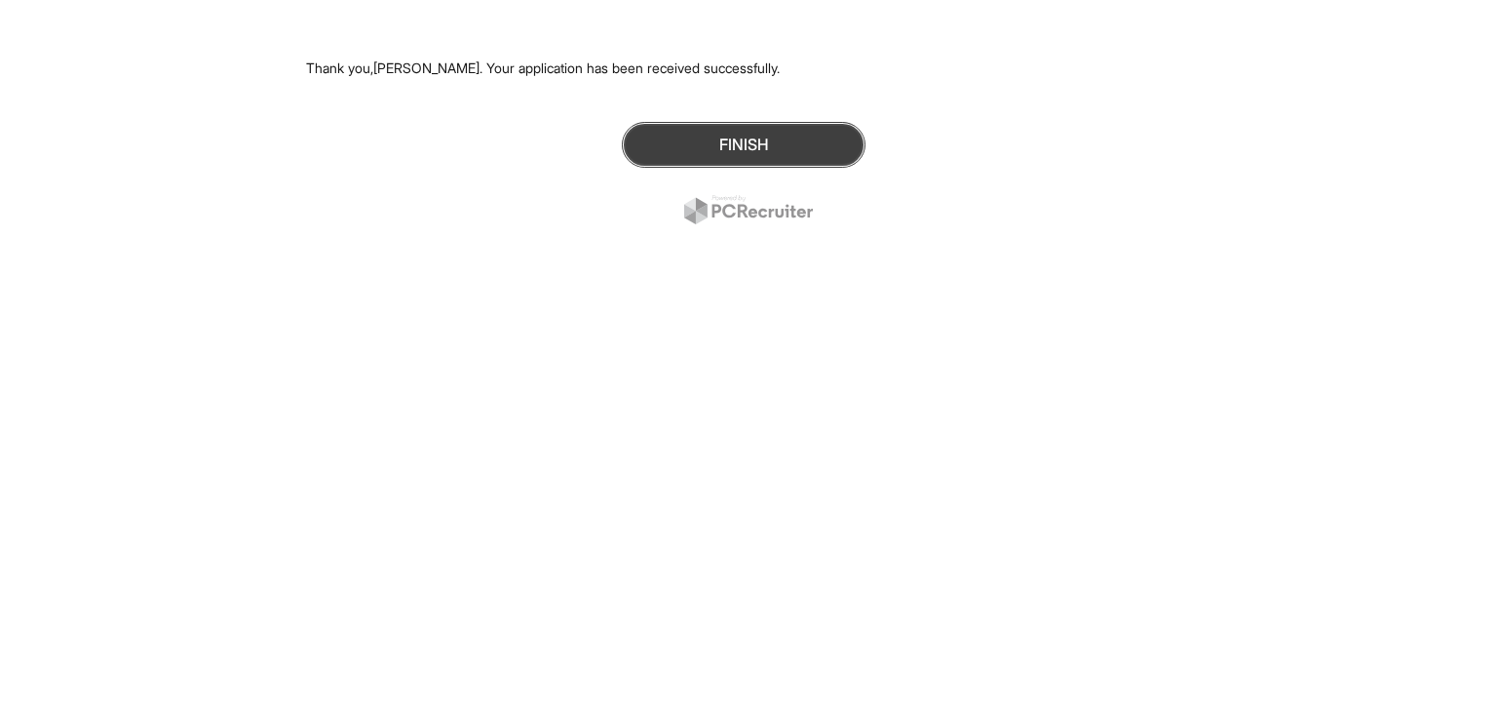
click at [747, 136] on button "Finish" at bounding box center [744, 145] width 244 height 46
